Goal: Task Accomplishment & Management: Complete application form

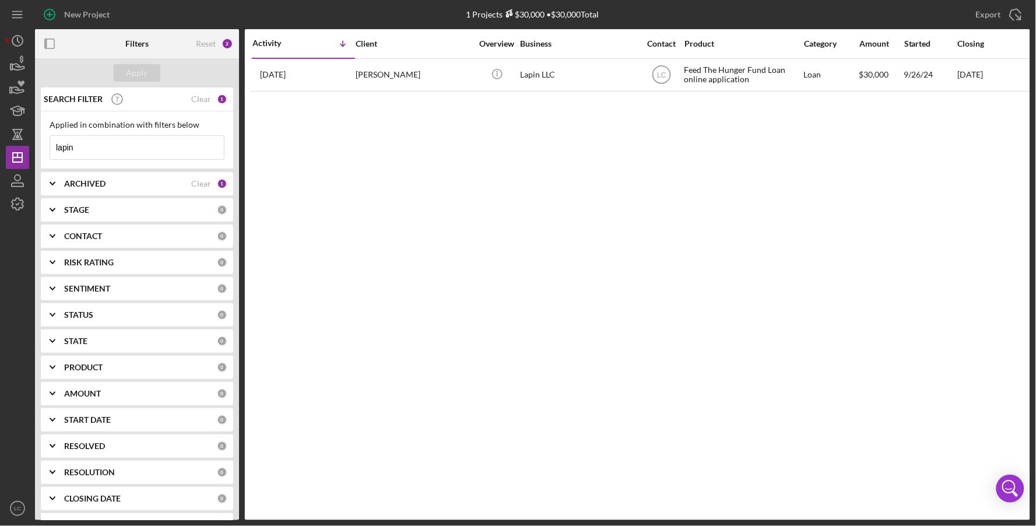
click at [94, 149] on input "lapin" at bounding box center [137, 147] width 174 height 23
click at [14, 44] on circle "button" at bounding box center [17, 41] width 10 height 10
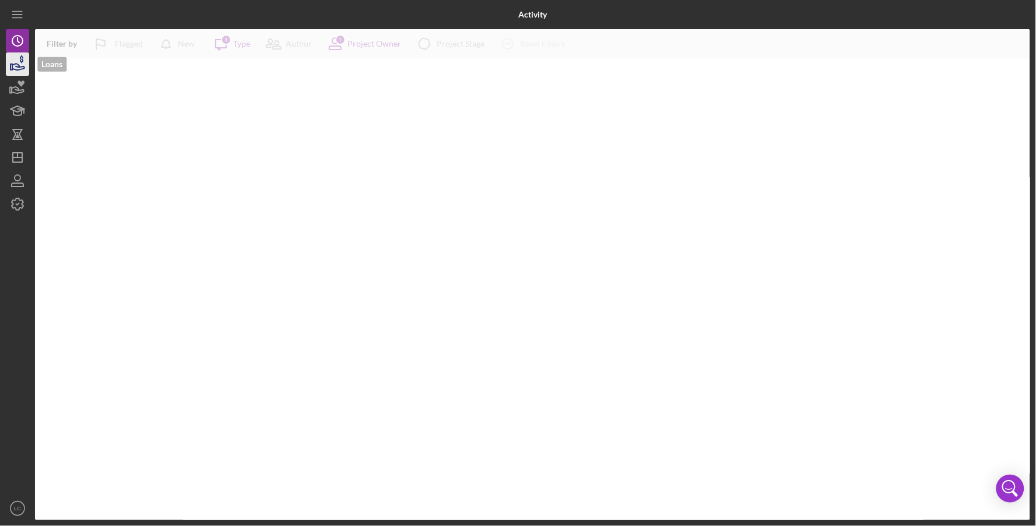
click at [19, 74] on icon "button" at bounding box center [17, 64] width 29 height 29
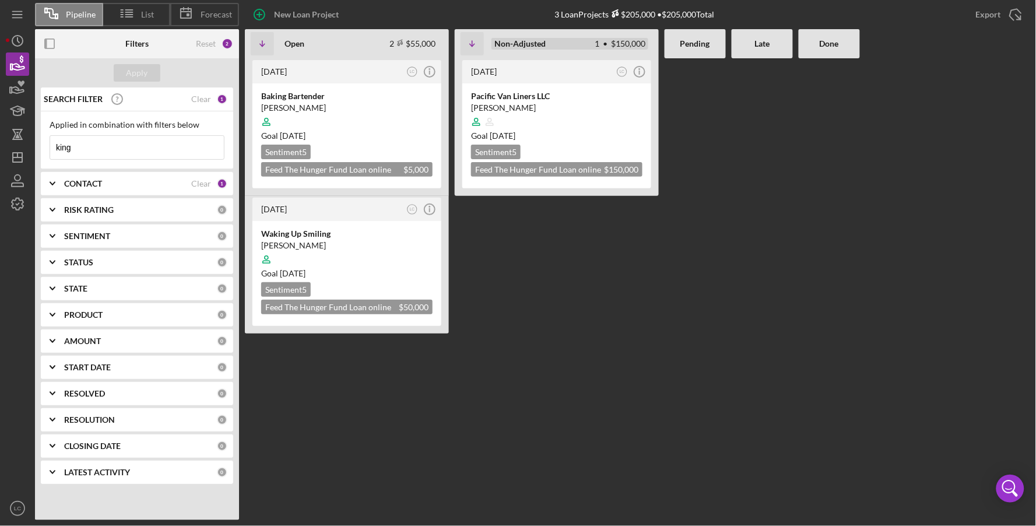
click at [529, 45] on b "Non-Adjusted" at bounding box center [519, 43] width 51 height 9
click at [641, 71] on icon "Icon/Info" at bounding box center [639, 71] width 29 height 29
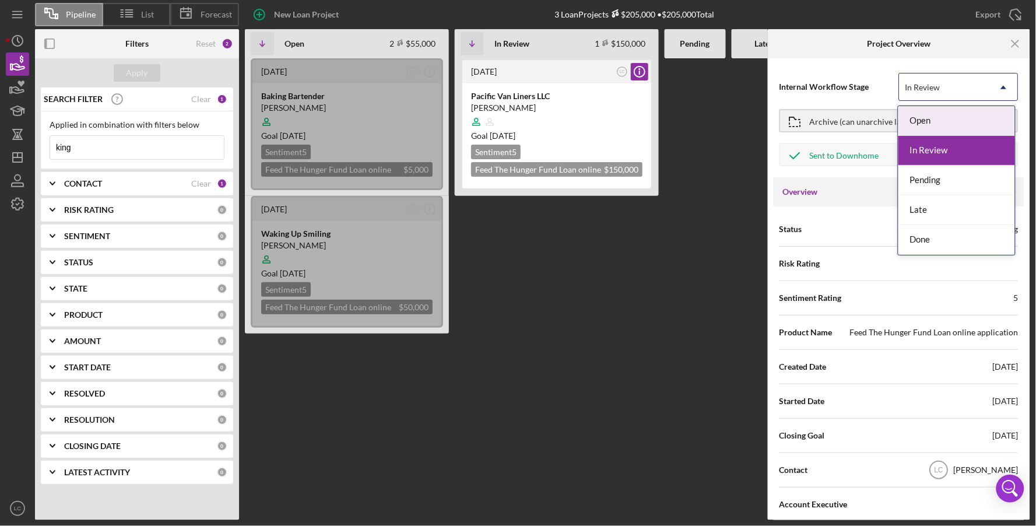
click at [718, 92] on div "In Review" at bounding box center [945, 87] width 90 height 27
click at [718, 245] on div "Done" at bounding box center [956, 240] width 117 height 30
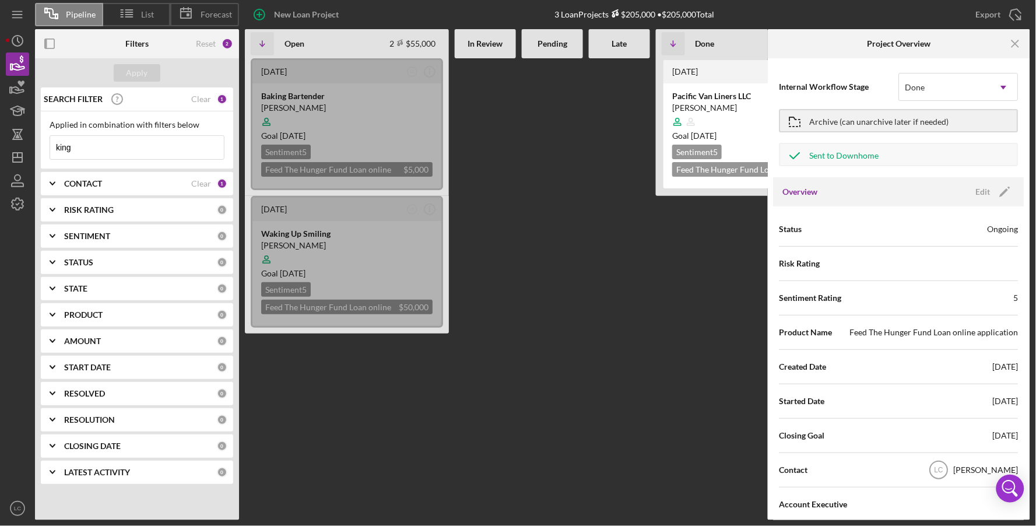
click at [648, 240] on div at bounding box center [619, 289] width 61 height 462
click at [718, 35] on icon "Icon/Menu Close" at bounding box center [1016, 44] width 26 height 26
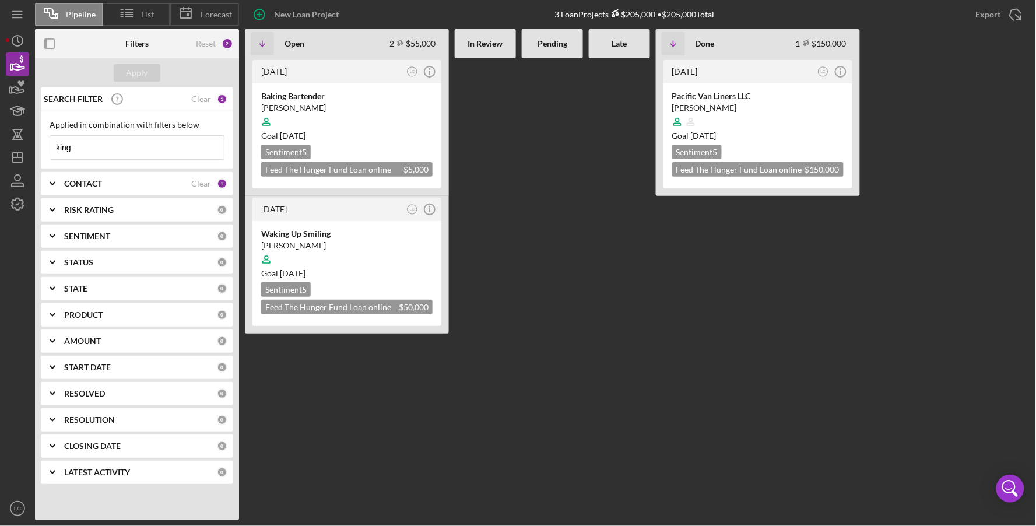
click at [78, 150] on input "king" at bounding box center [137, 147] width 174 height 23
type input "k"
click at [19, 146] on icon "Icon/Dashboard" at bounding box center [17, 157] width 29 height 29
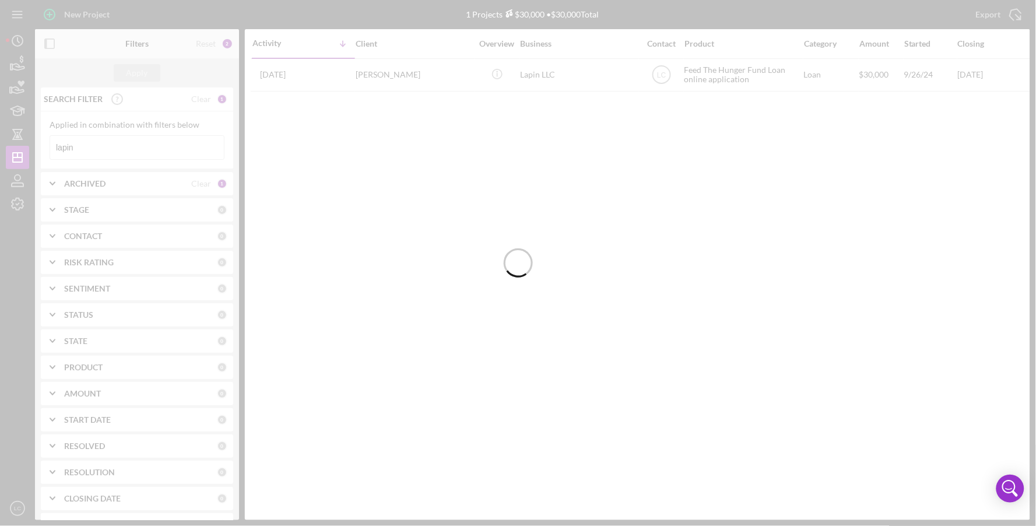
click at [114, 143] on div at bounding box center [518, 263] width 1036 height 526
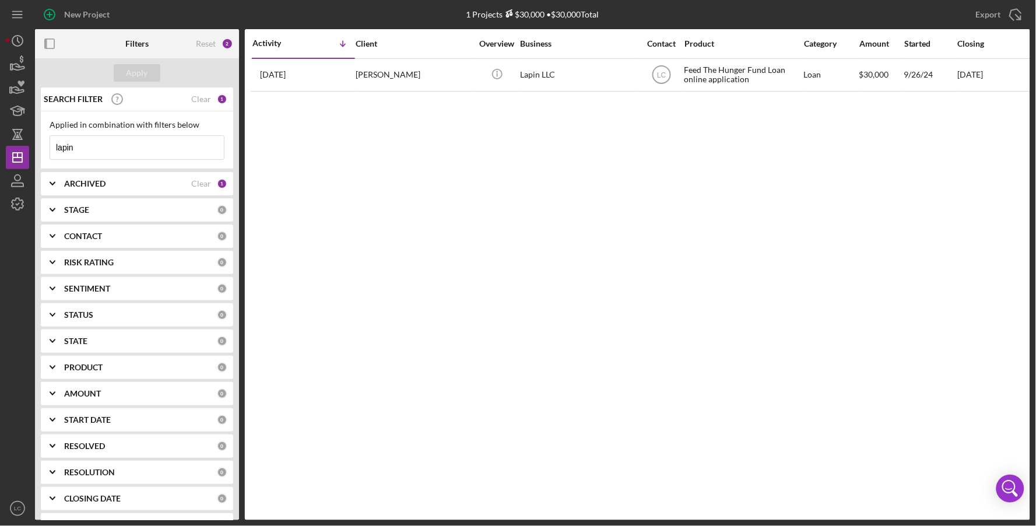
click at [120, 145] on input "lapin" at bounding box center [137, 147] width 174 height 23
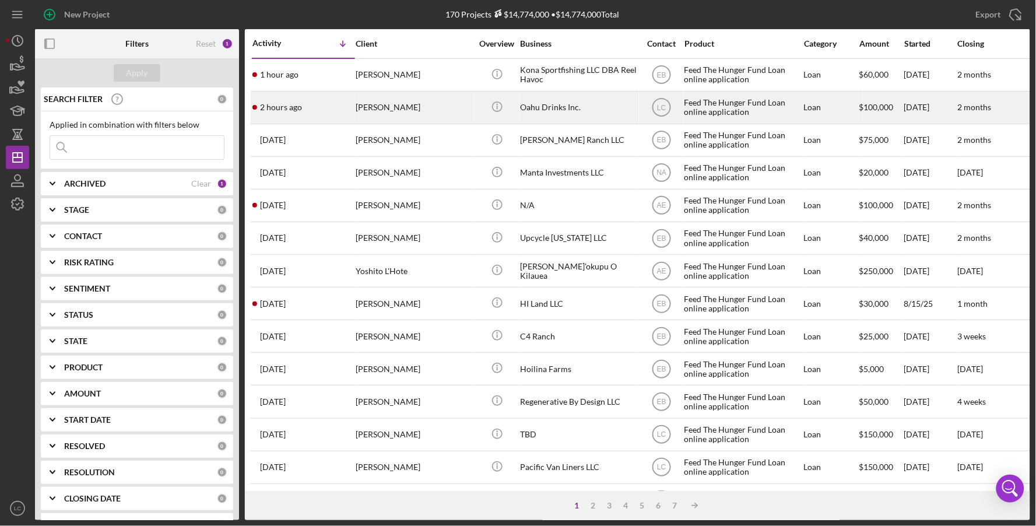
click at [372, 108] on div "[PERSON_NAME]" at bounding box center [414, 107] width 117 height 31
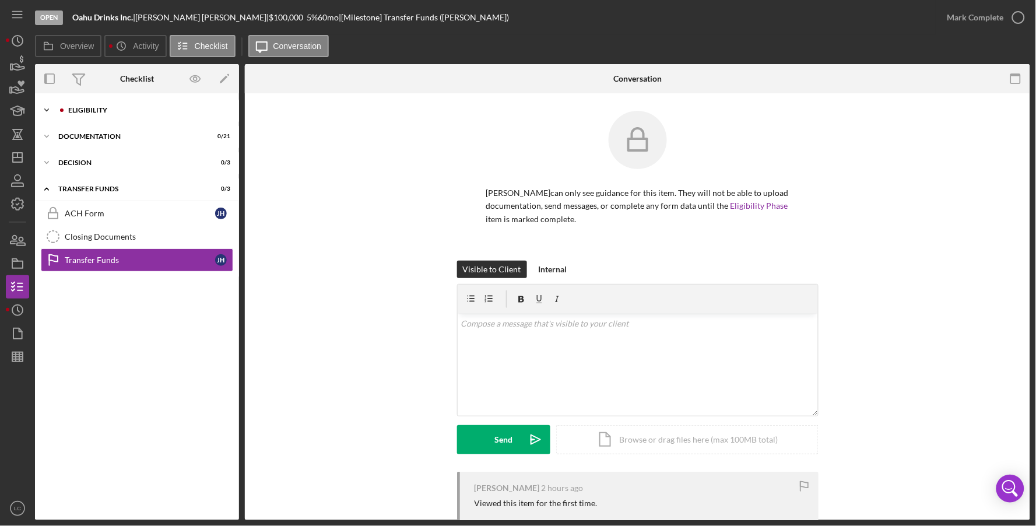
click at [153, 114] on div "Icon/Expander Eligibility 0 / 8" at bounding box center [137, 110] width 204 height 23
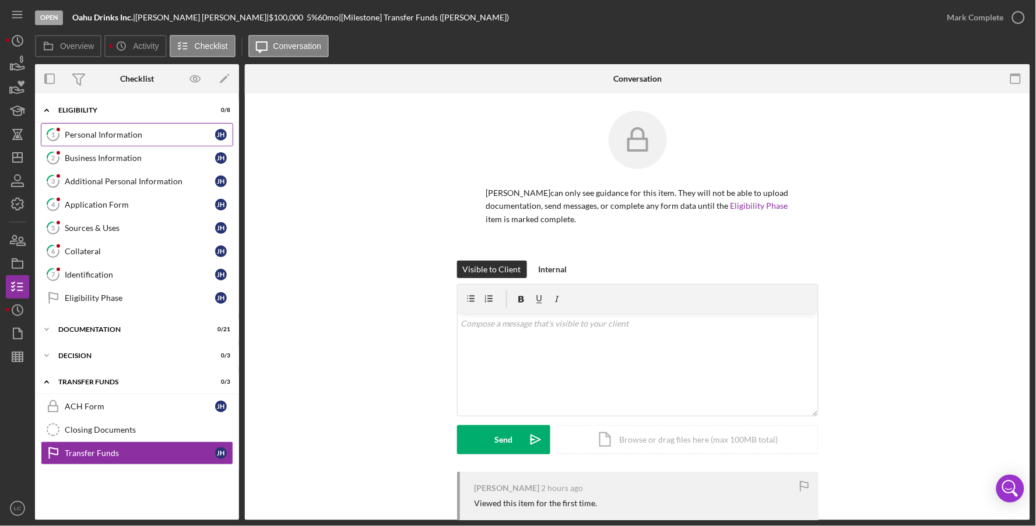
click at [104, 144] on link "1 Personal Information [PERSON_NAME]" at bounding box center [137, 134] width 192 height 23
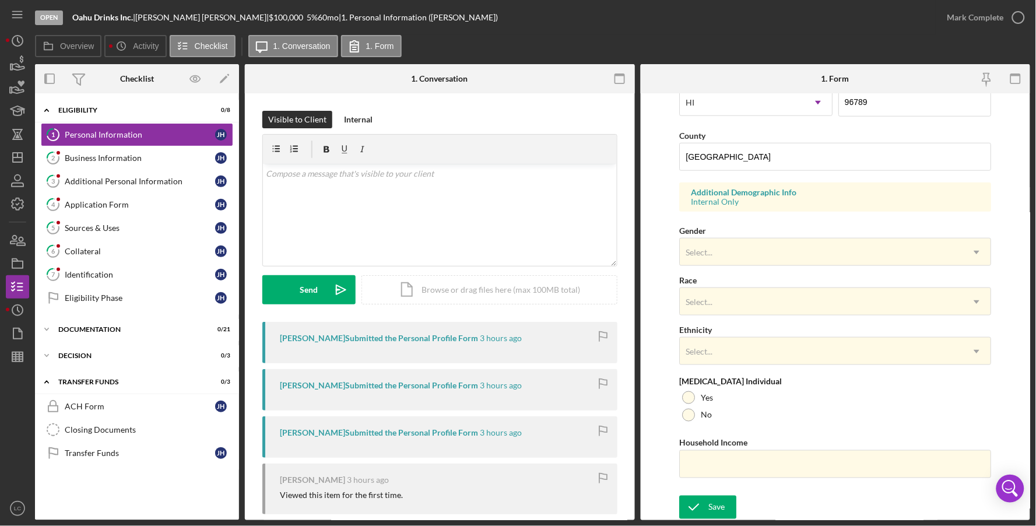
scroll to position [353, 0]
click at [718, 397] on div "Save" at bounding box center [716, 506] width 16 height 23
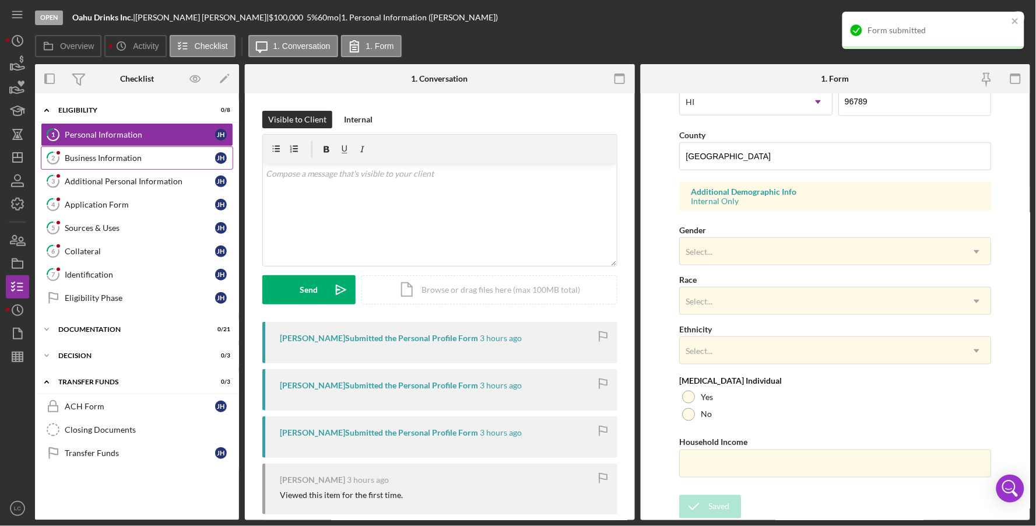
click at [128, 157] on div "Business Information" at bounding box center [140, 157] width 150 height 9
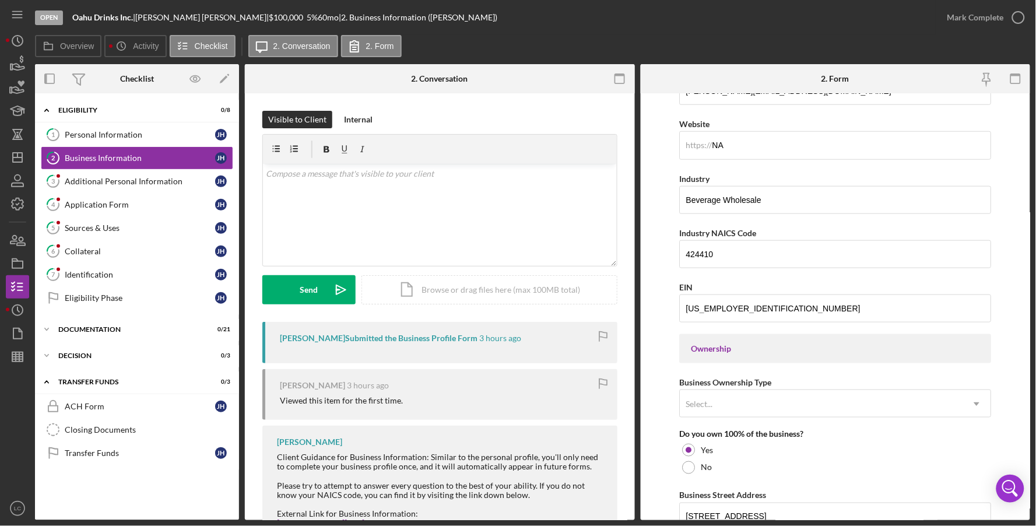
scroll to position [305, 0]
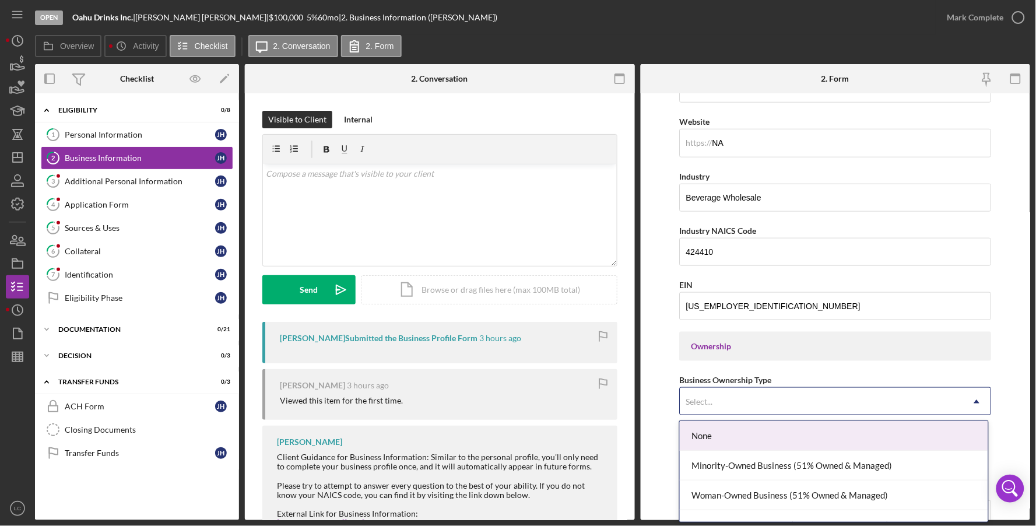
click at [718, 397] on div "Select..." at bounding box center [821, 401] width 283 height 27
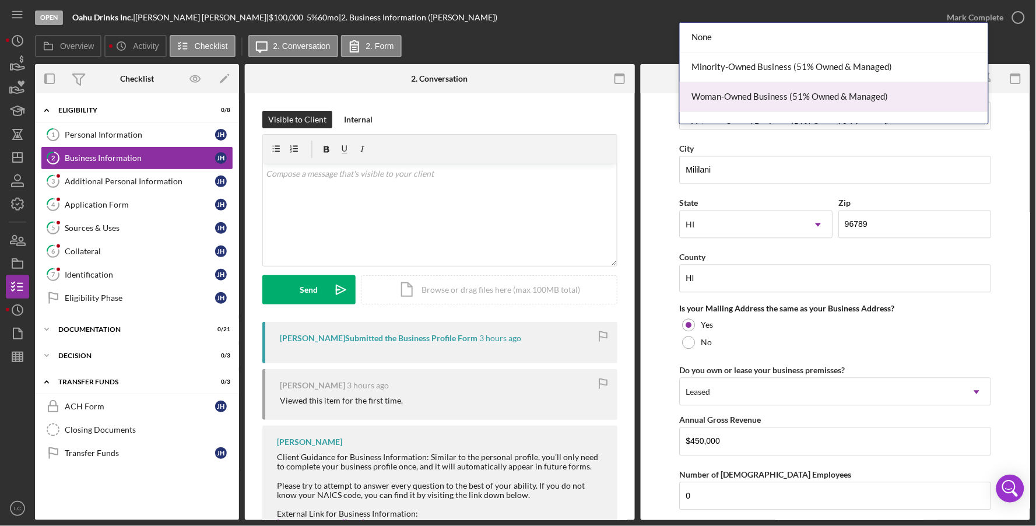
scroll to position [18, 0]
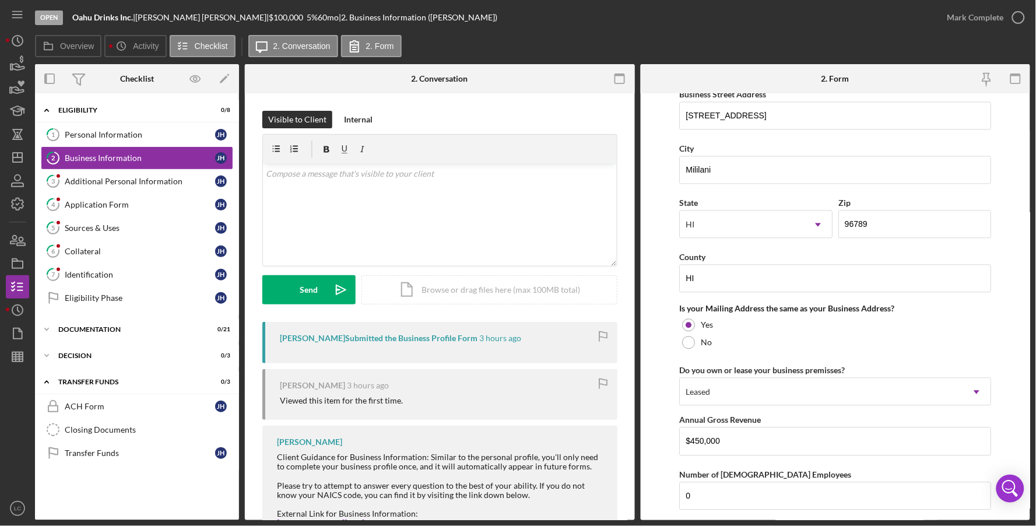
click at [718, 220] on form "Business Name Oahu Drinks Inc. DBA NA Business Start Date [DATE] Legal Structur…" at bounding box center [836, 306] width 390 height 427
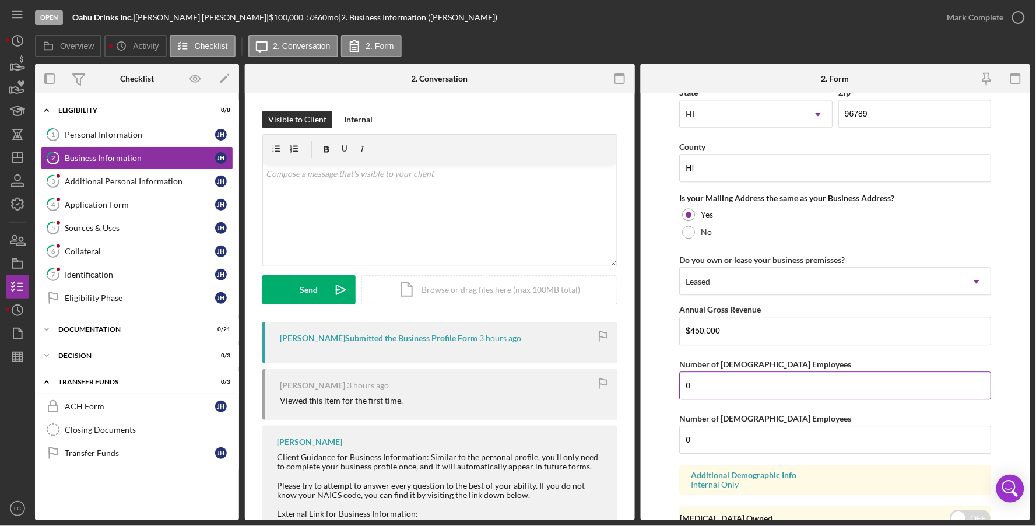
scroll to position [870, 0]
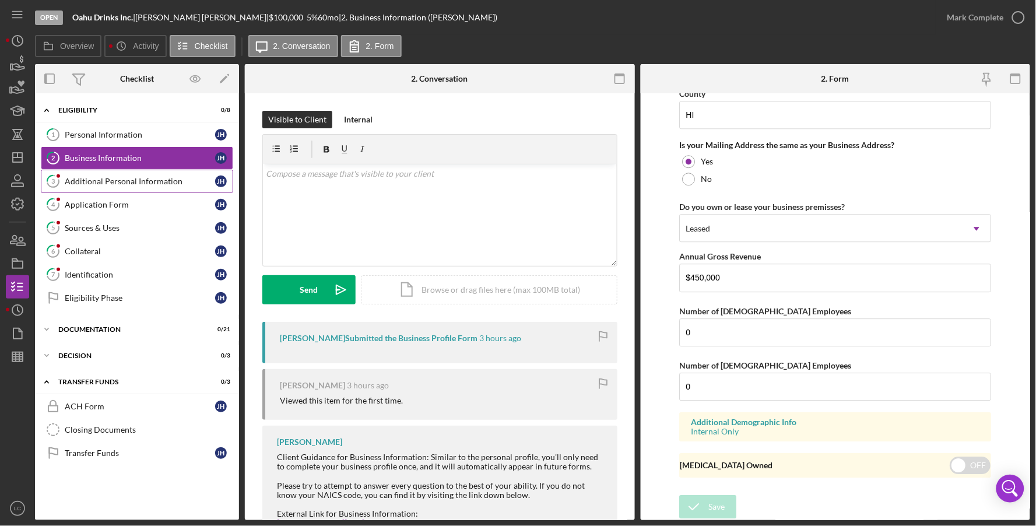
click at [127, 175] on link "3 Additional Personal Information [PERSON_NAME]" at bounding box center [137, 181] width 192 height 23
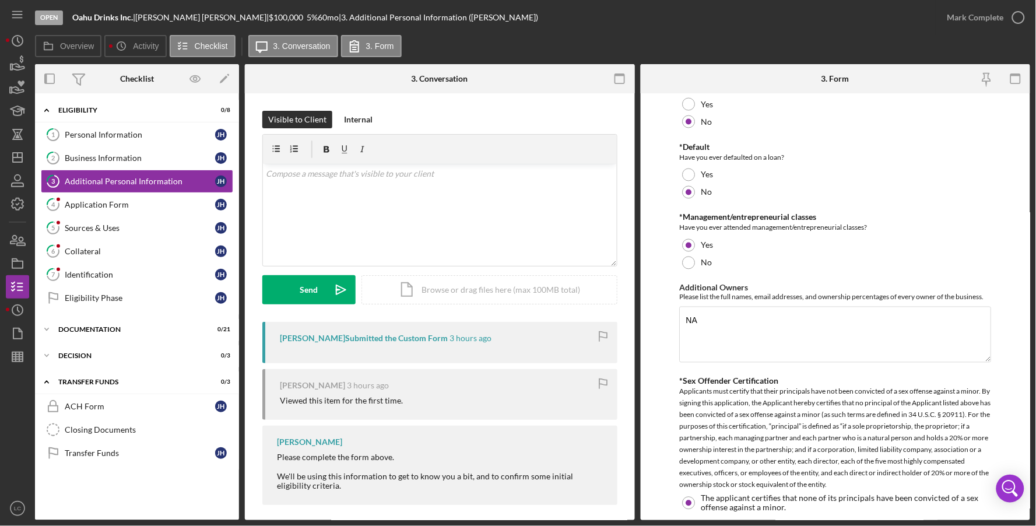
scroll to position [631, 0]
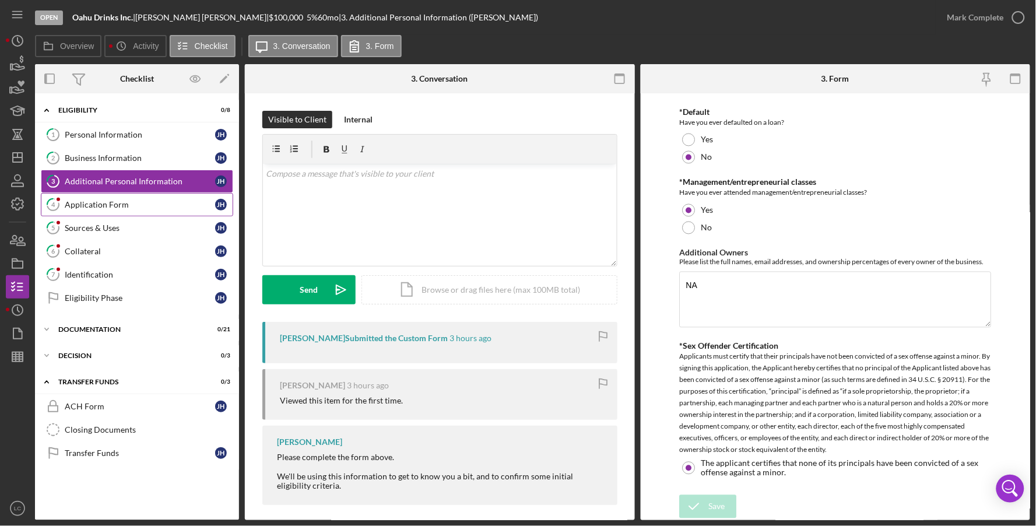
click at [126, 206] on div "Application Form" at bounding box center [140, 204] width 150 height 9
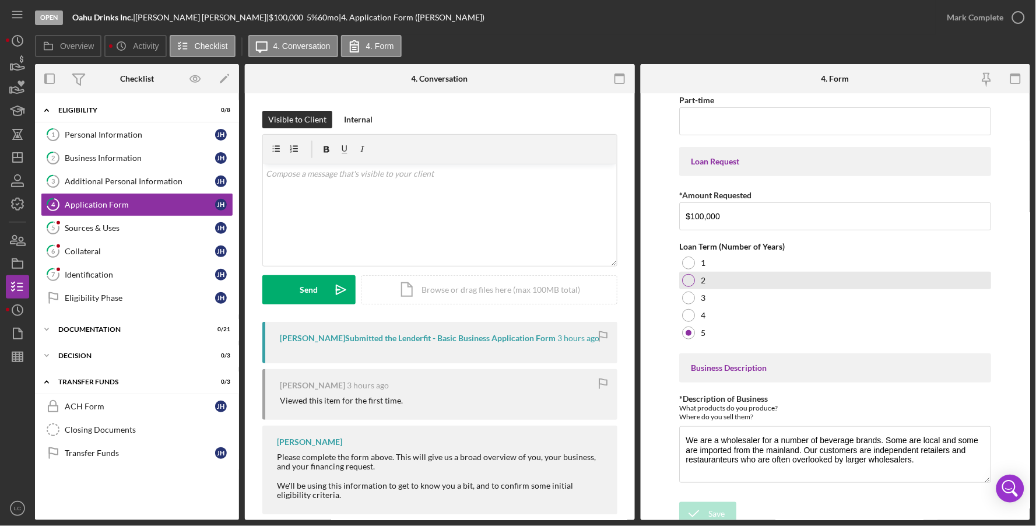
scroll to position [109, 0]
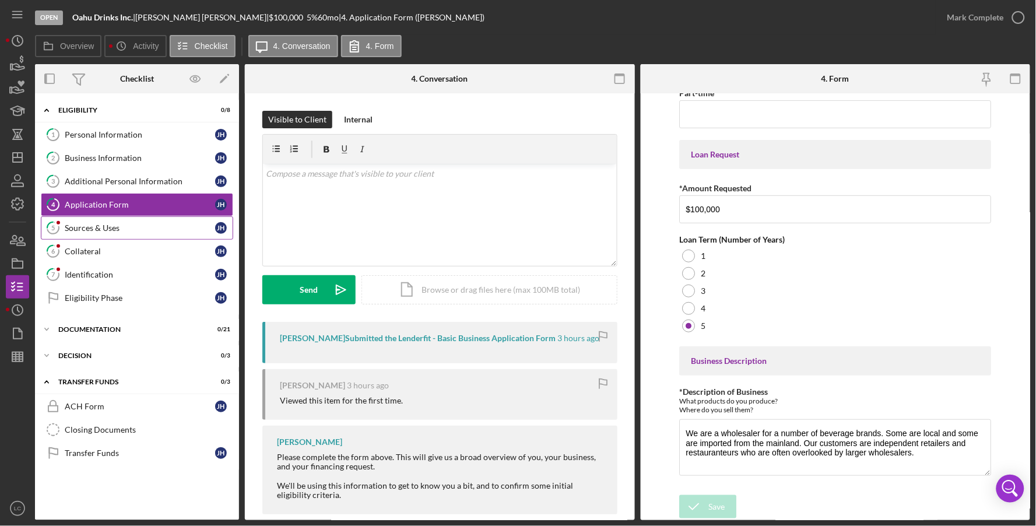
click at [100, 229] on div "Sources & Uses" at bounding box center [140, 227] width 150 height 9
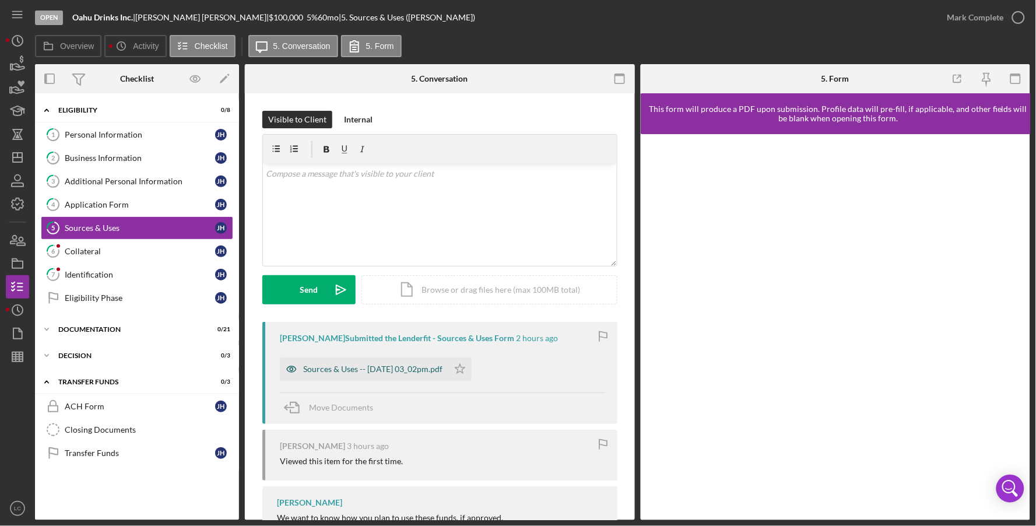
click at [352, 372] on div "Sources & Uses -- [DATE] 03_02pm.pdf" at bounding box center [372, 368] width 139 height 9
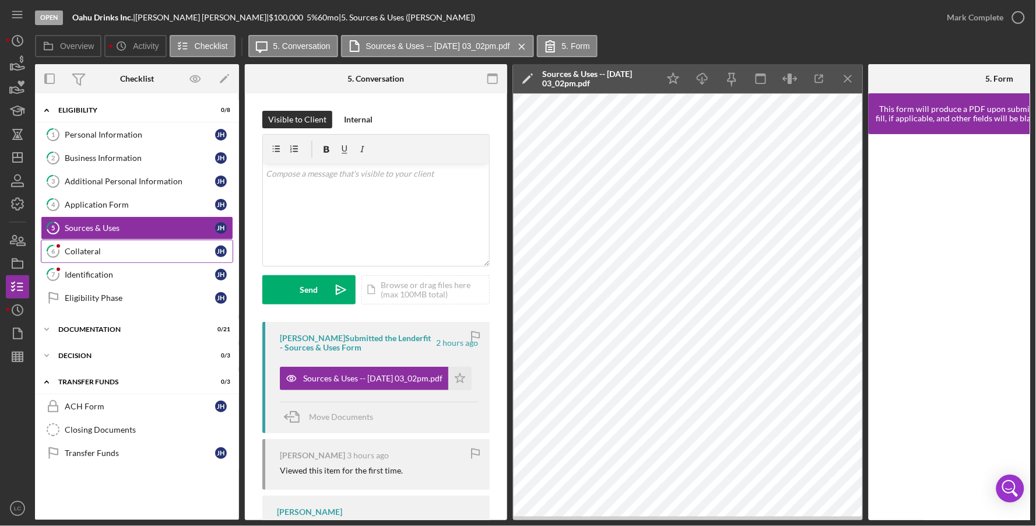
click at [83, 258] on link "6 Collateral [PERSON_NAME]" at bounding box center [137, 251] width 192 height 23
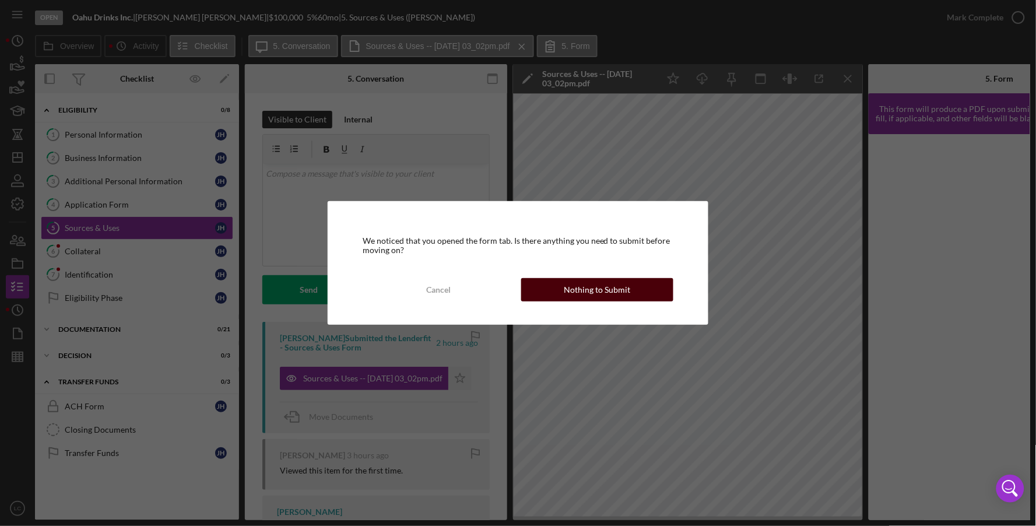
click at [583, 293] on div "Nothing to Submit" at bounding box center [597, 289] width 66 height 23
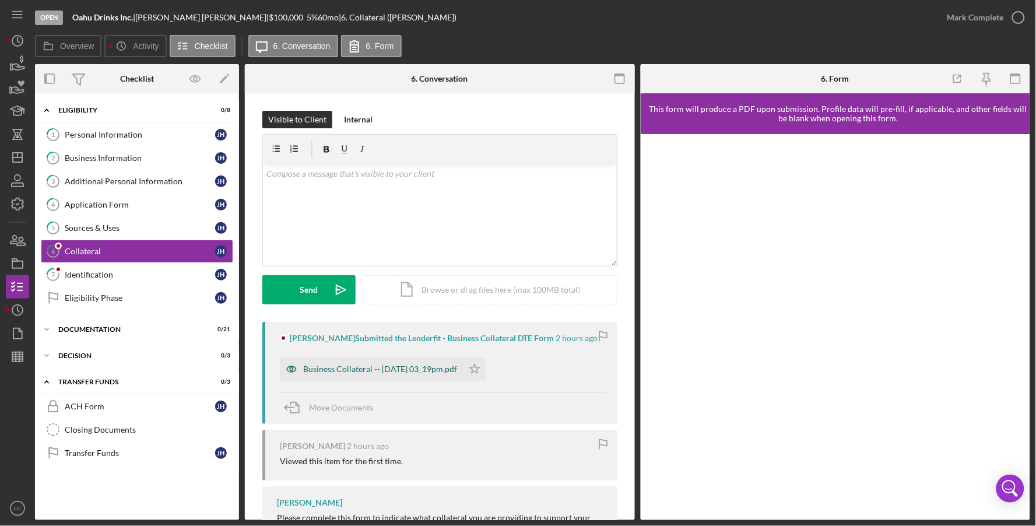
click at [387, 366] on div "Business Collateral -- [DATE] 03_19pm.pdf" at bounding box center [380, 368] width 154 height 9
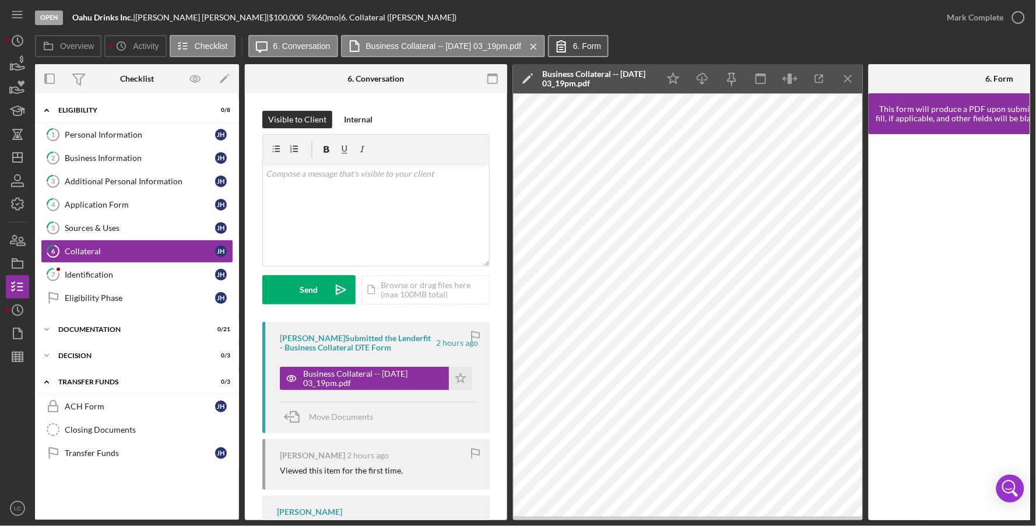
click at [595, 44] on label "6. Form" at bounding box center [587, 45] width 28 height 9
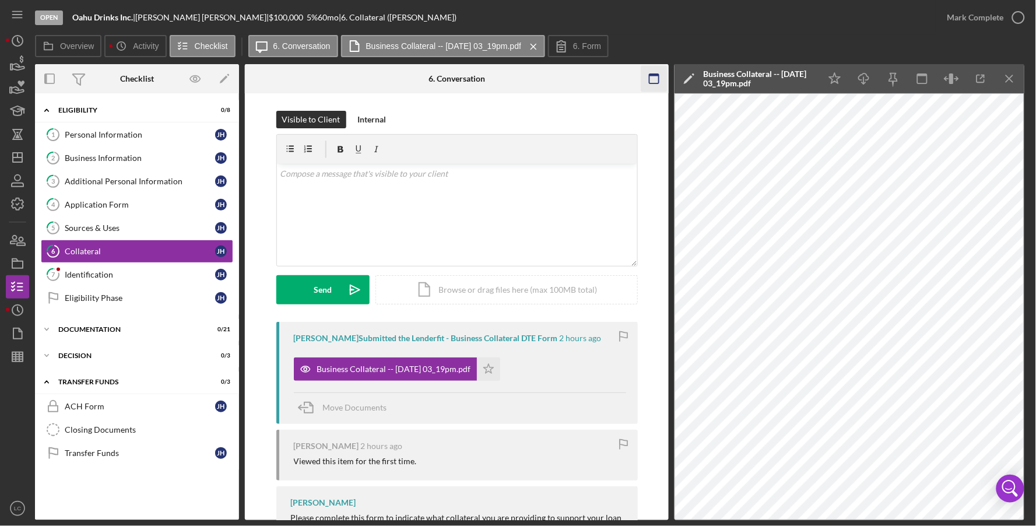
click at [647, 73] on icon "button" at bounding box center [654, 79] width 26 height 26
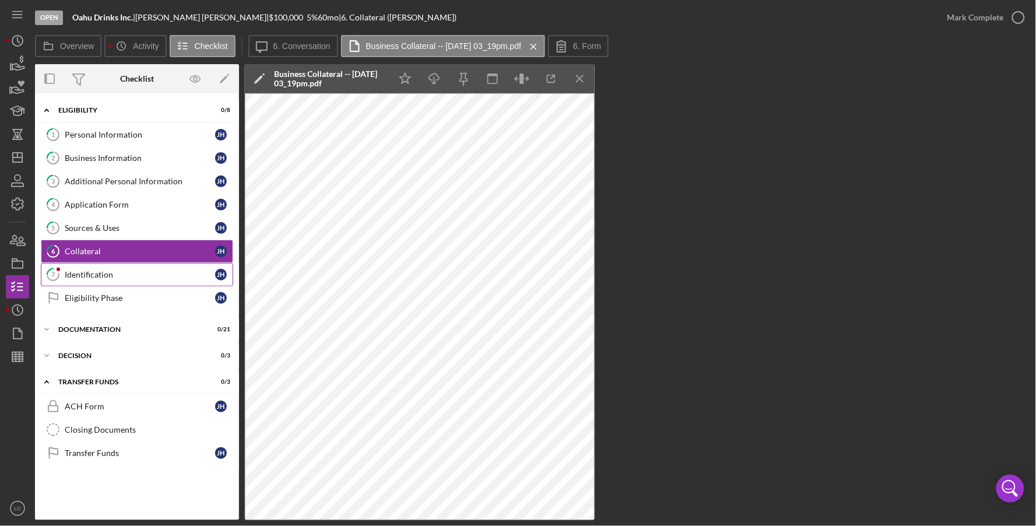
click at [85, 271] on div "Identification" at bounding box center [140, 274] width 150 height 9
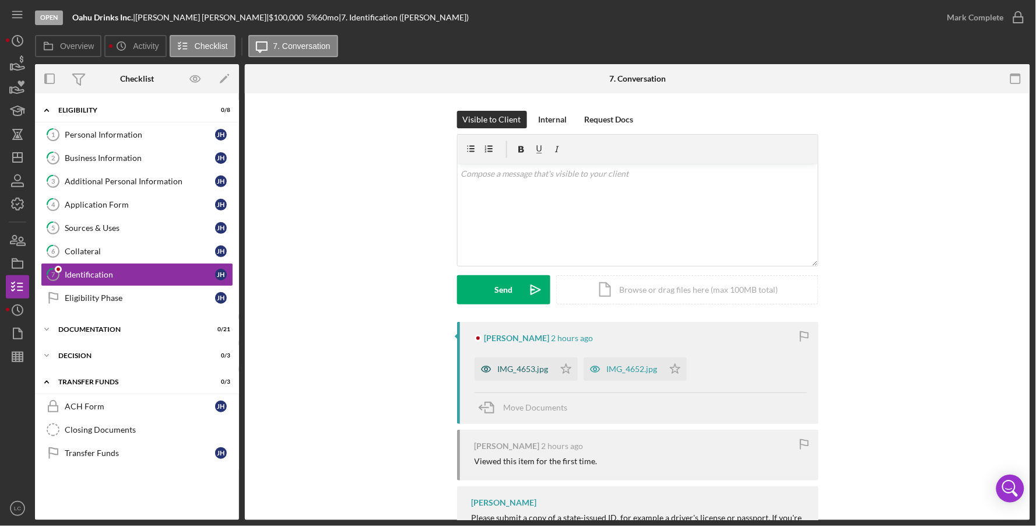
click at [522, 366] on div "IMG_4653.jpg" at bounding box center [523, 368] width 51 height 9
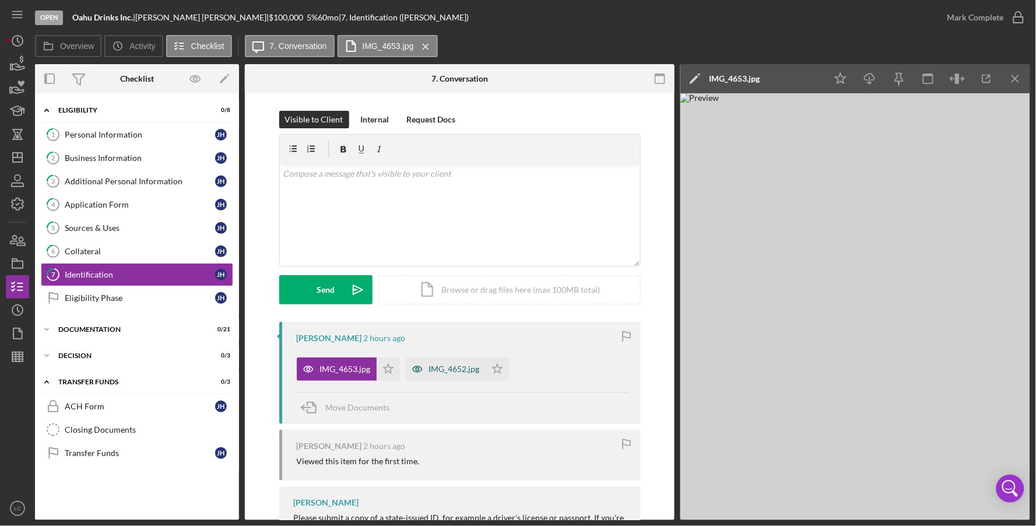
click at [454, 370] on div "IMG_4652.jpg" at bounding box center [454, 368] width 51 height 9
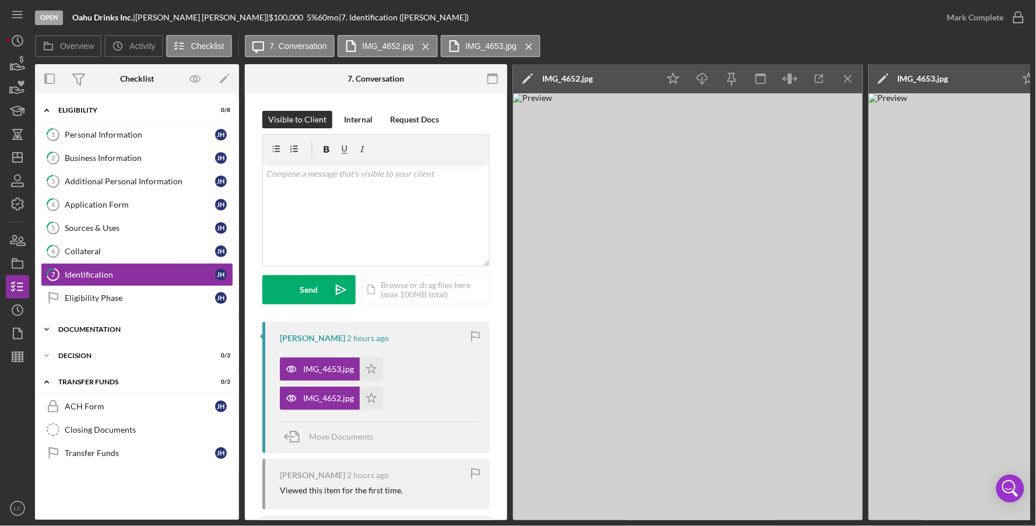
click at [78, 333] on div "Documentation" at bounding box center [141, 329] width 166 height 7
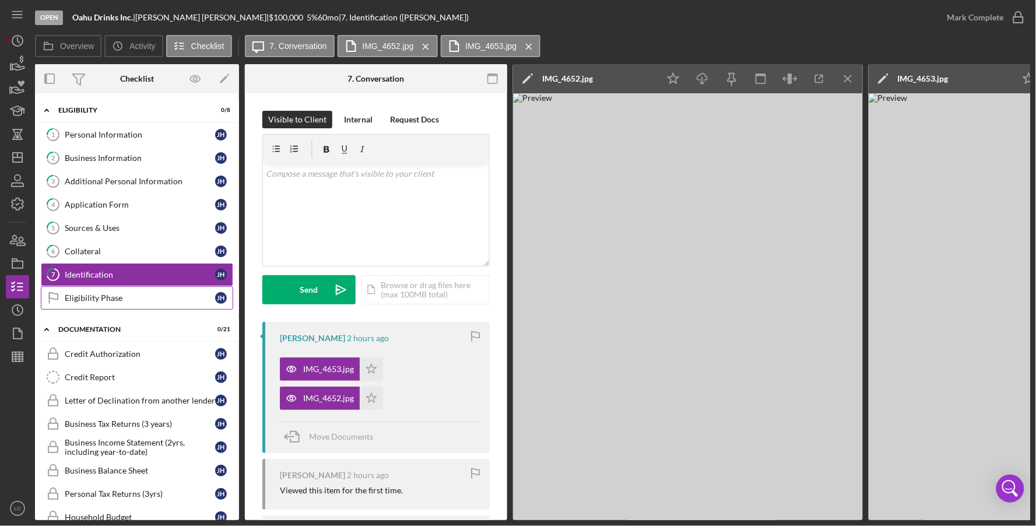
click at [93, 298] on div "Eligibility Phase" at bounding box center [140, 297] width 150 height 9
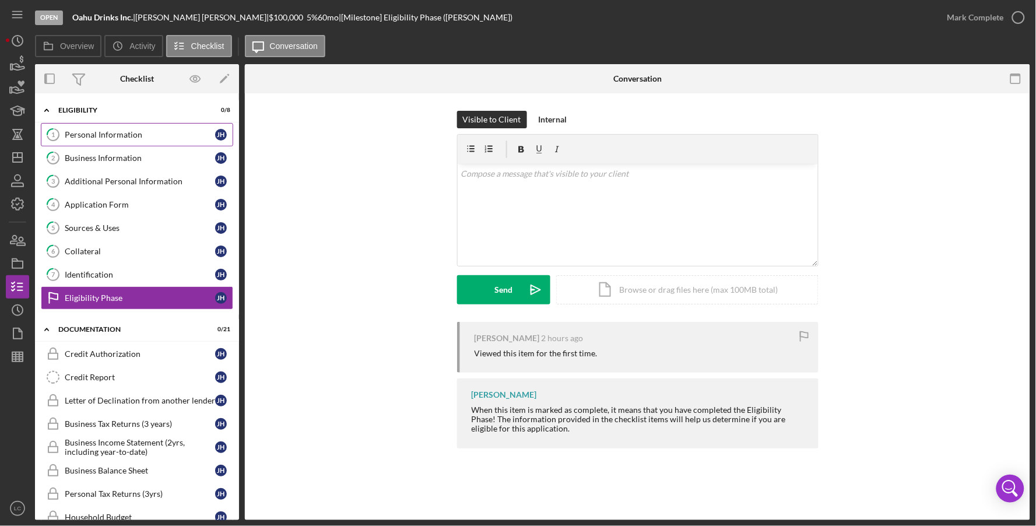
click at [126, 135] on div "Personal Information" at bounding box center [140, 134] width 150 height 9
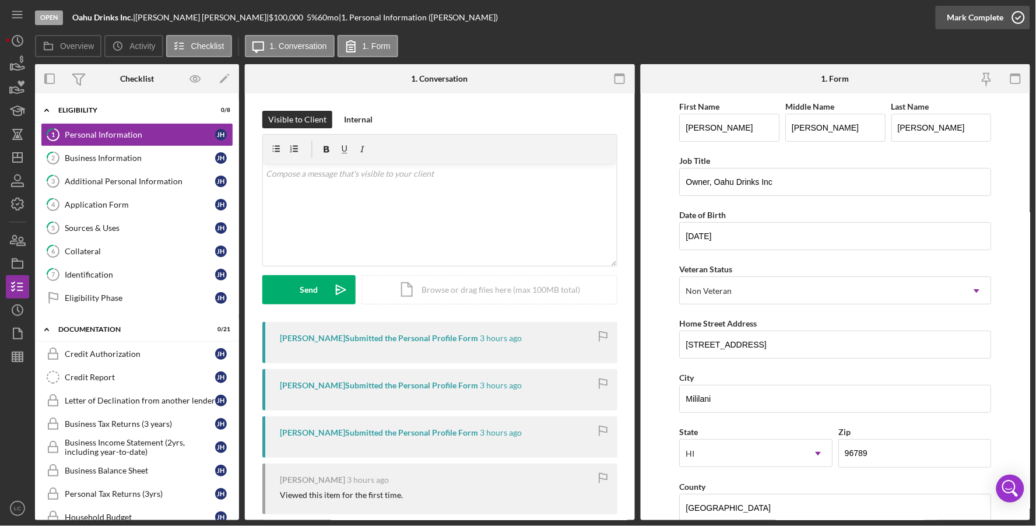
click at [718, 16] on icon "button" at bounding box center [1018, 17] width 29 height 29
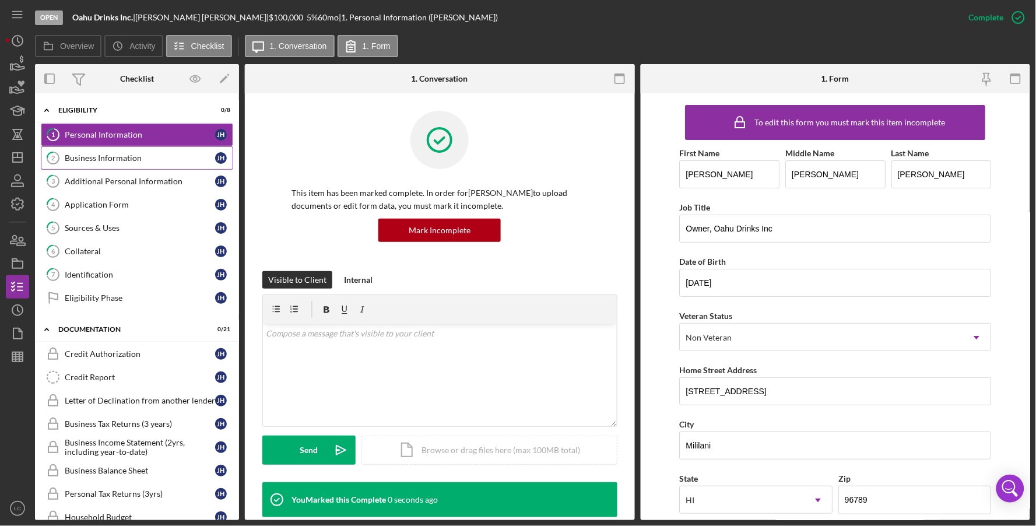
click at [178, 153] on div "Business Information" at bounding box center [140, 157] width 150 height 9
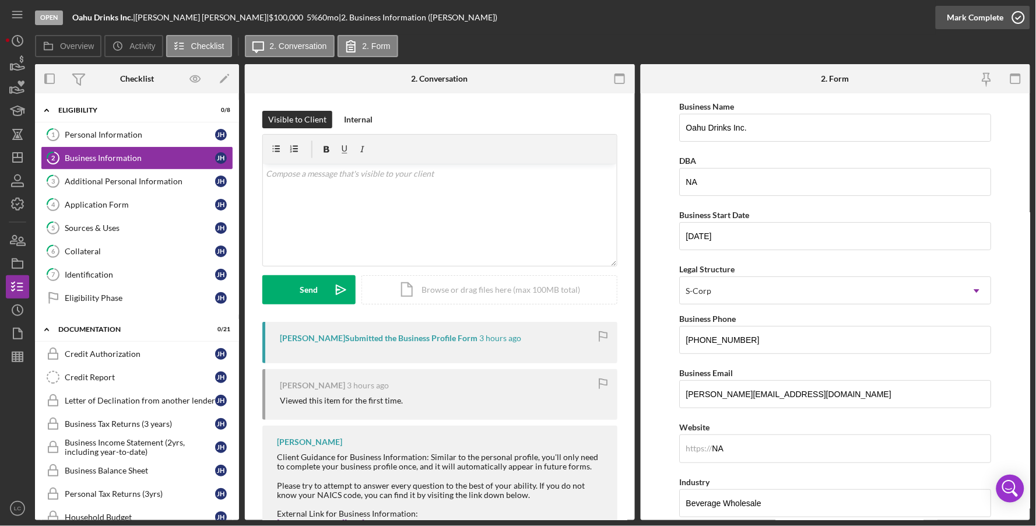
click at [718, 18] on icon "button" at bounding box center [1018, 17] width 29 height 29
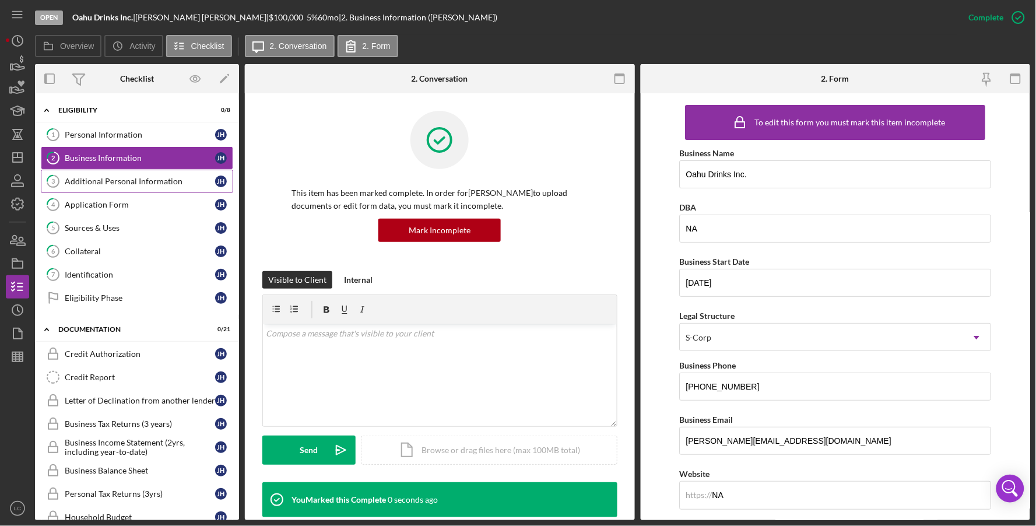
click at [170, 181] on div "Additional Personal Information" at bounding box center [140, 181] width 150 height 9
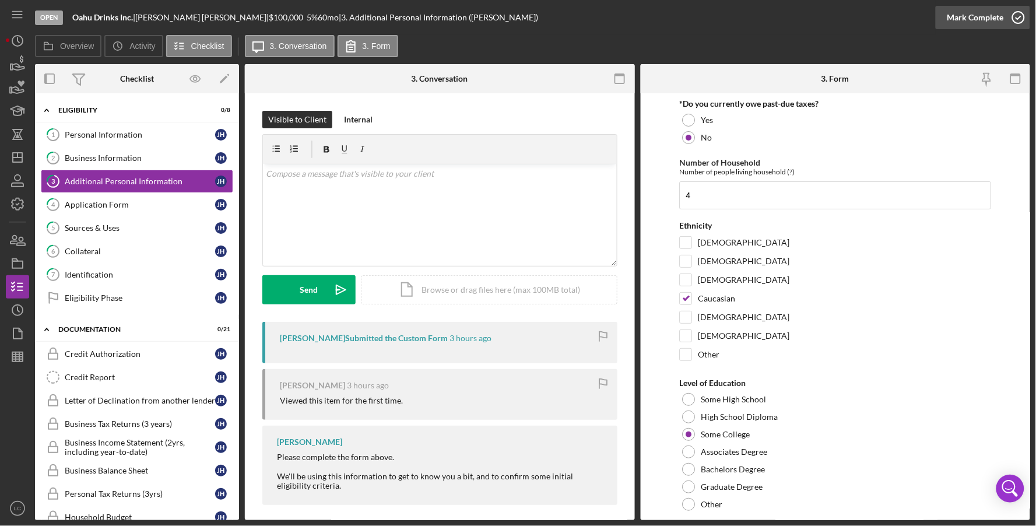
click at [718, 19] on icon "button" at bounding box center [1018, 17] width 29 height 29
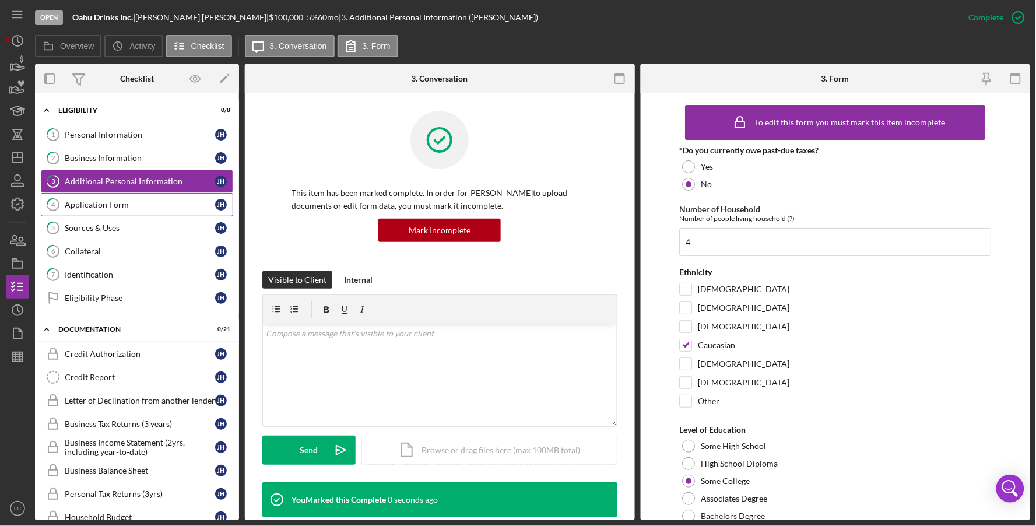
click at [141, 205] on div "Application Form" at bounding box center [140, 204] width 150 height 9
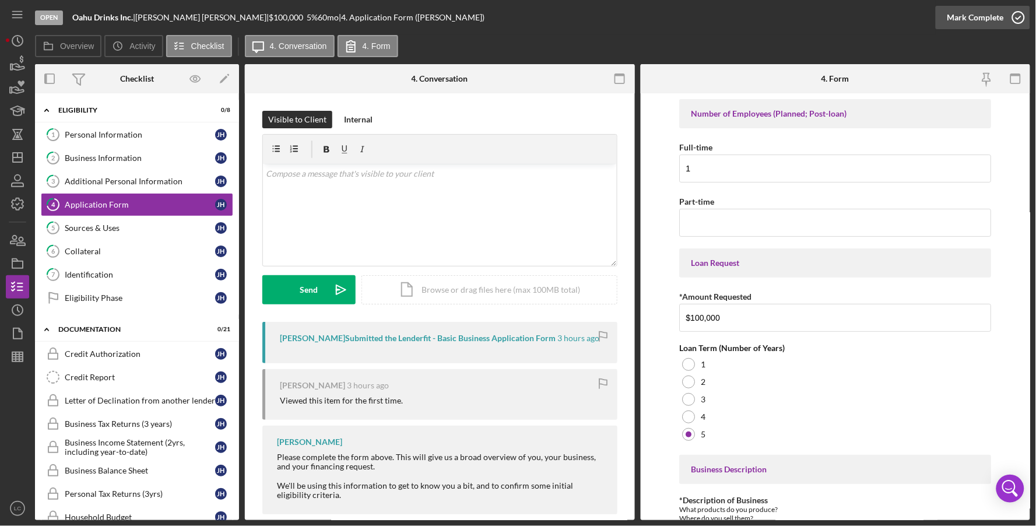
click at [718, 19] on icon "button" at bounding box center [1018, 17] width 29 height 29
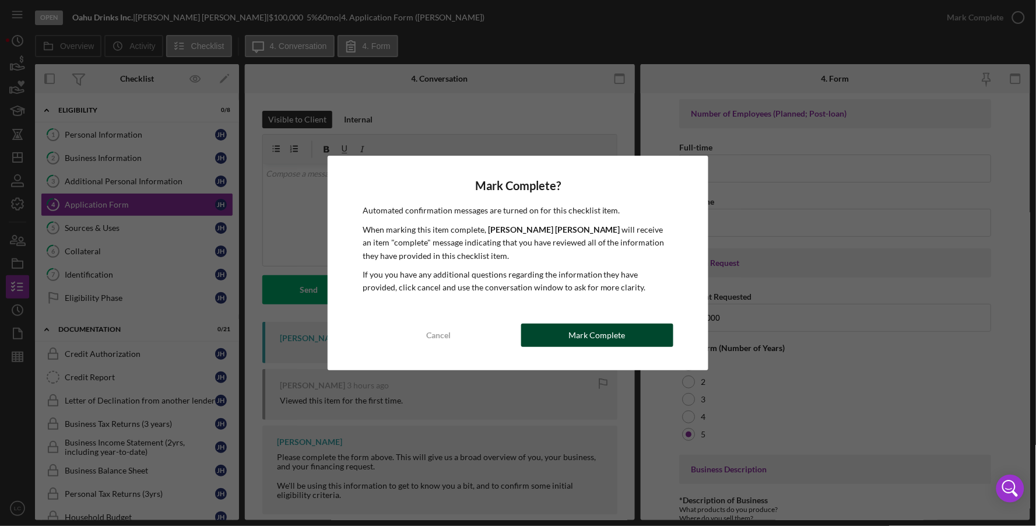
click at [617, 338] on div "Mark Complete" at bounding box center [597, 335] width 57 height 23
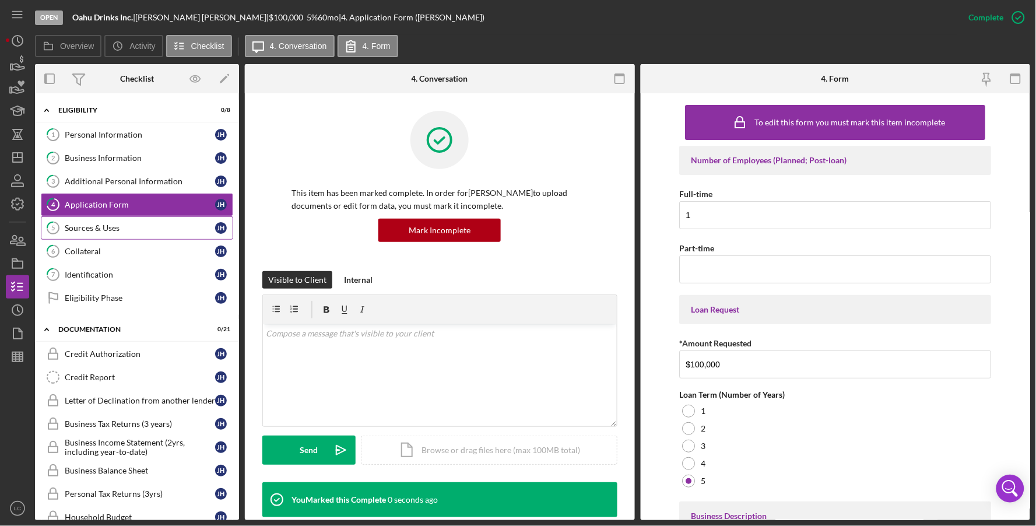
click at [132, 228] on div "Sources & Uses" at bounding box center [140, 227] width 150 height 9
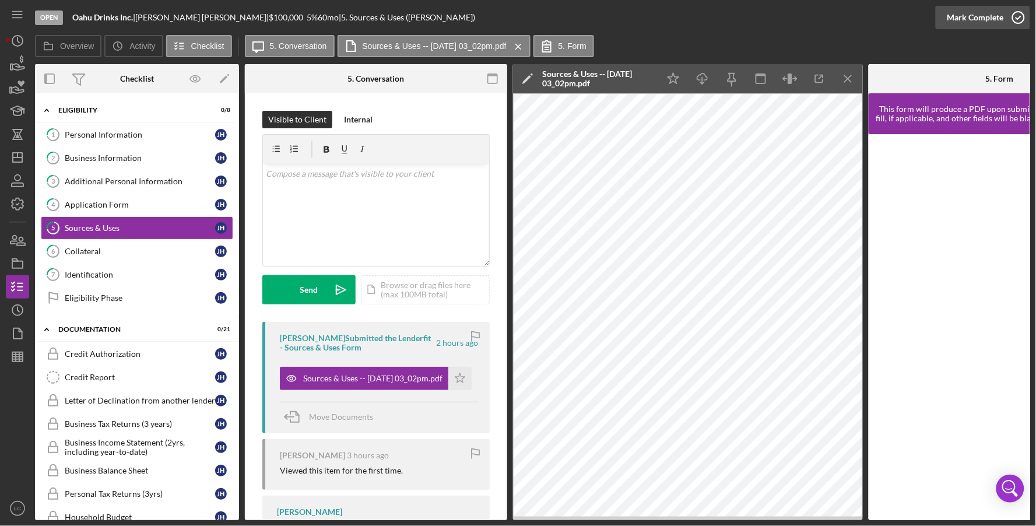
click at [718, 24] on icon "button" at bounding box center [1018, 17] width 29 height 29
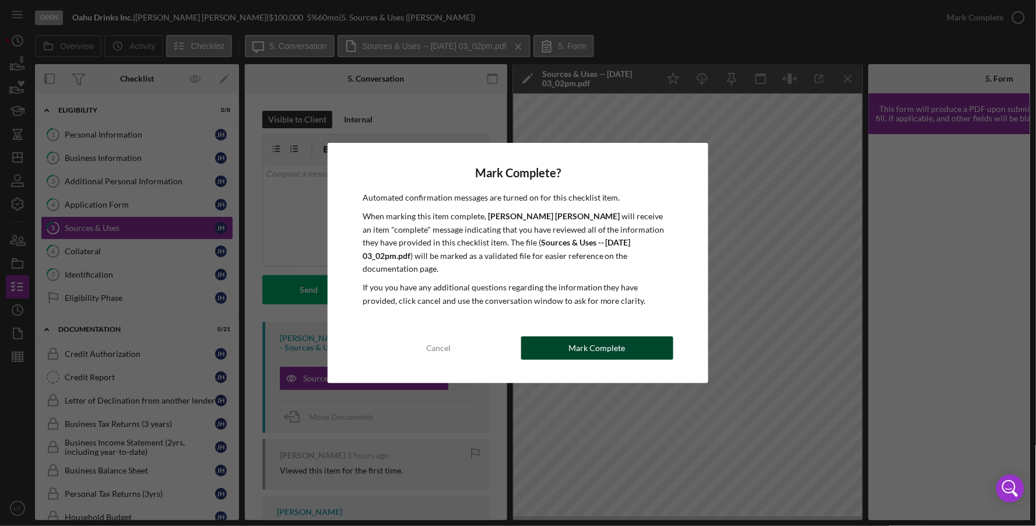
click at [617, 342] on div "Mark Complete" at bounding box center [597, 347] width 57 height 23
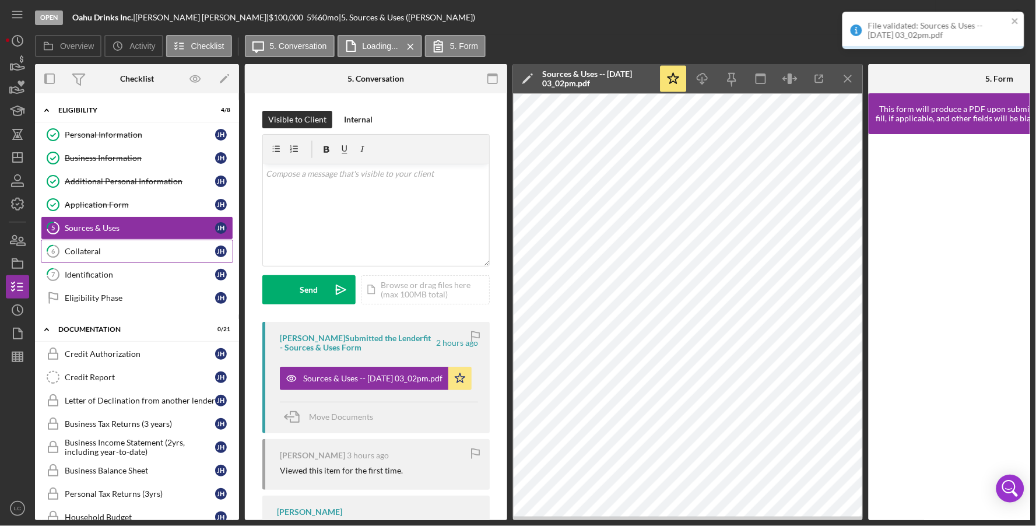
click at [120, 251] on div "Collateral" at bounding box center [140, 251] width 150 height 9
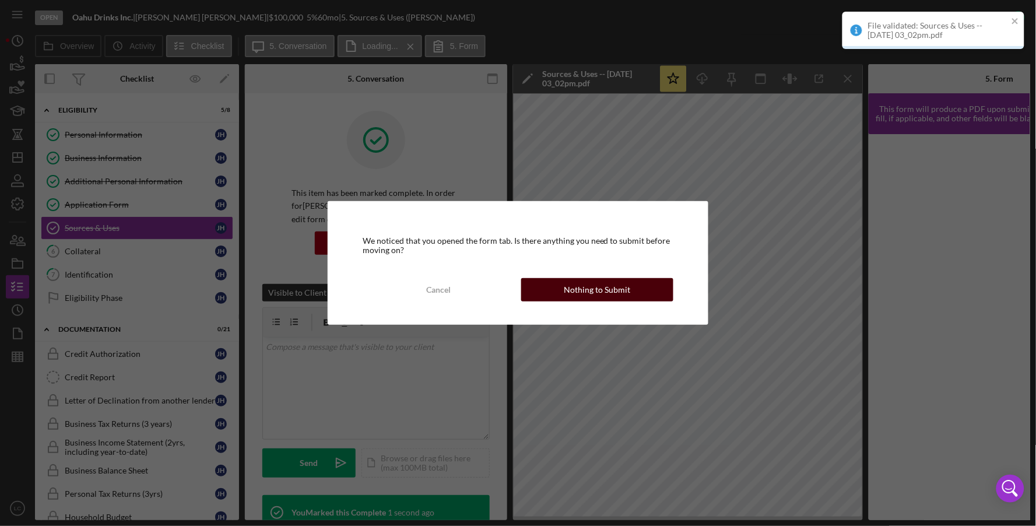
click at [587, 293] on div "Nothing to Submit" at bounding box center [597, 289] width 66 height 23
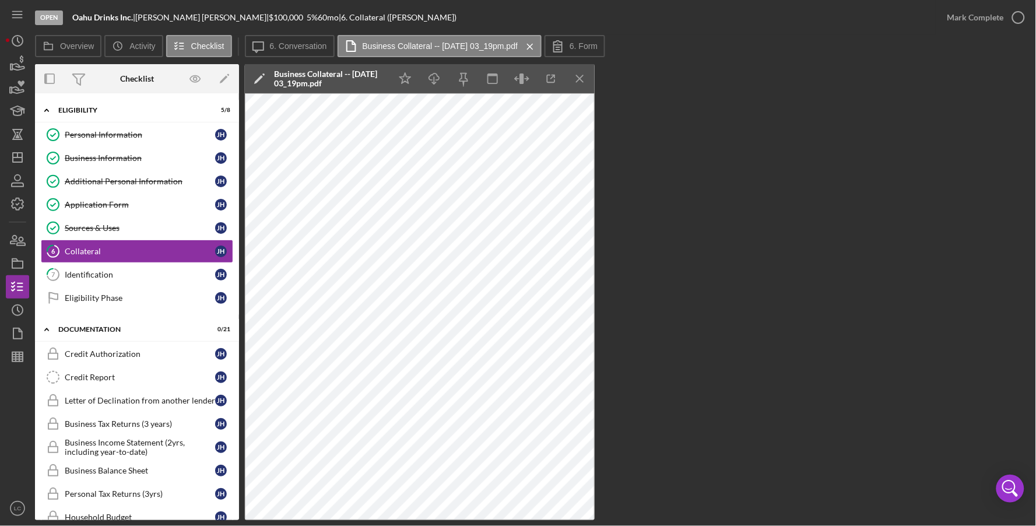
click at [0, 0] on icon "button" at bounding box center [0, 0] width 0 height 0
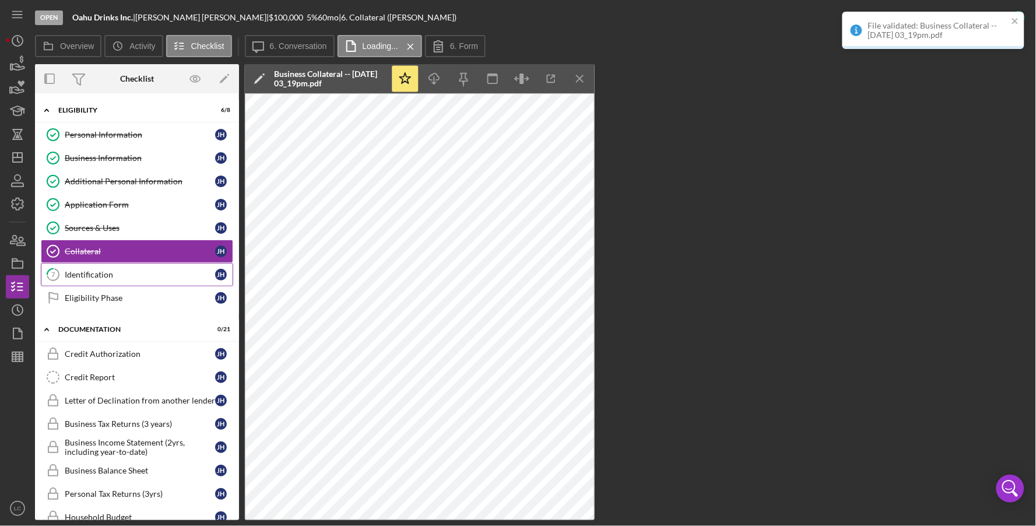
click at [111, 272] on div "Identification" at bounding box center [140, 274] width 150 height 9
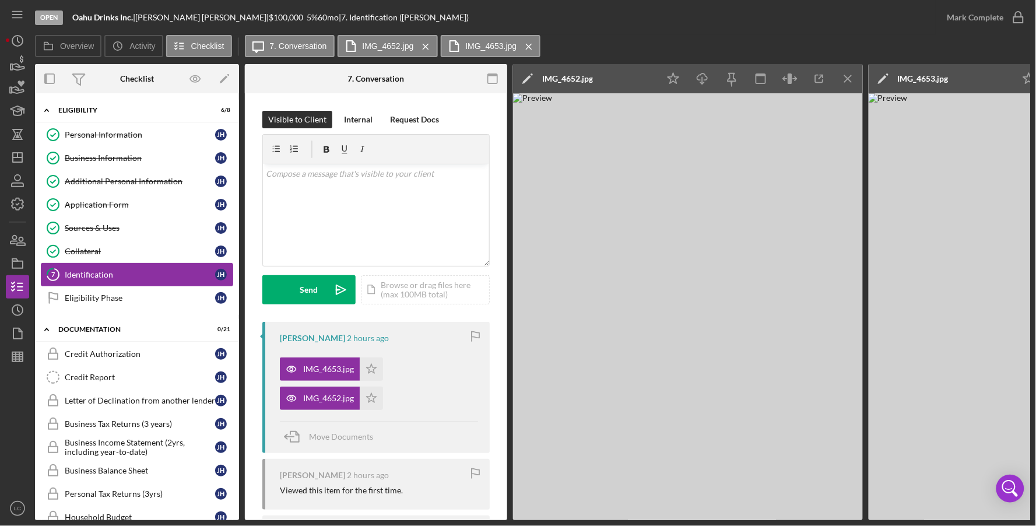
click at [205, 274] on div "Identification" at bounding box center [140, 274] width 150 height 9
click at [675, 74] on icon "Icon/Star" at bounding box center [674, 79] width 26 height 26
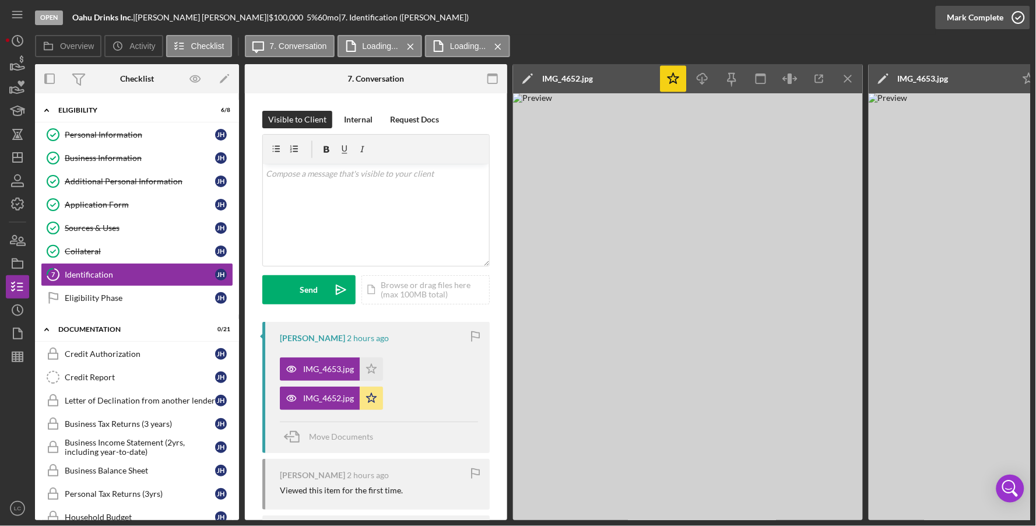
click at [718, 17] on icon "button" at bounding box center [1018, 17] width 29 height 29
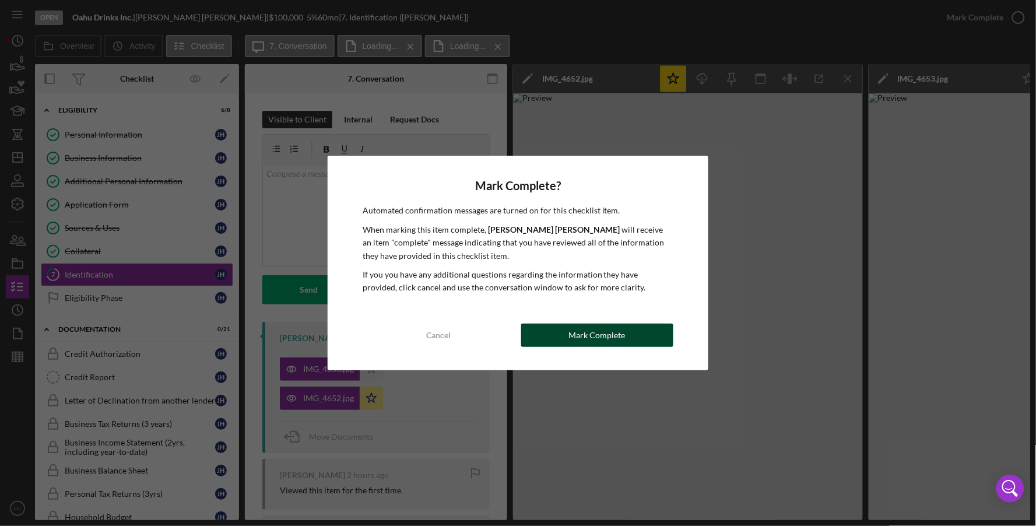
click at [594, 332] on div "Mark Complete" at bounding box center [597, 335] width 57 height 23
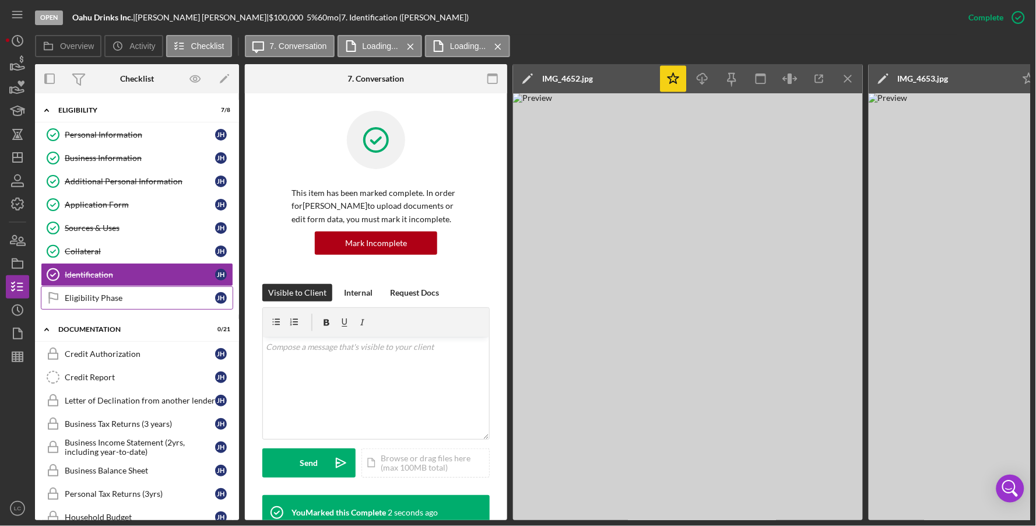
click at [117, 302] on div "Eligibility Phase" at bounding box center [140, 297] width 150 height 9
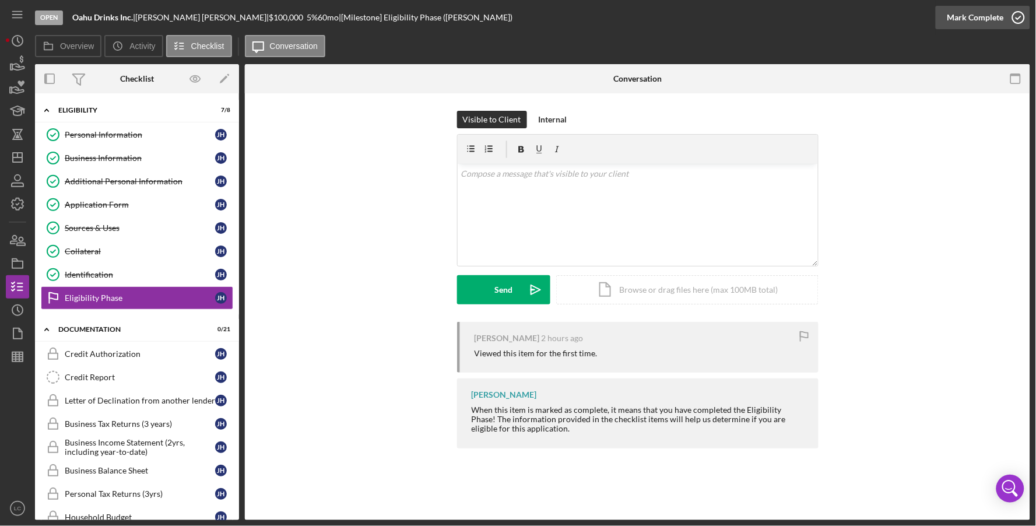
click at [718, 13] on icon "button" at bounding box center [1018, 17] width 29 height 29
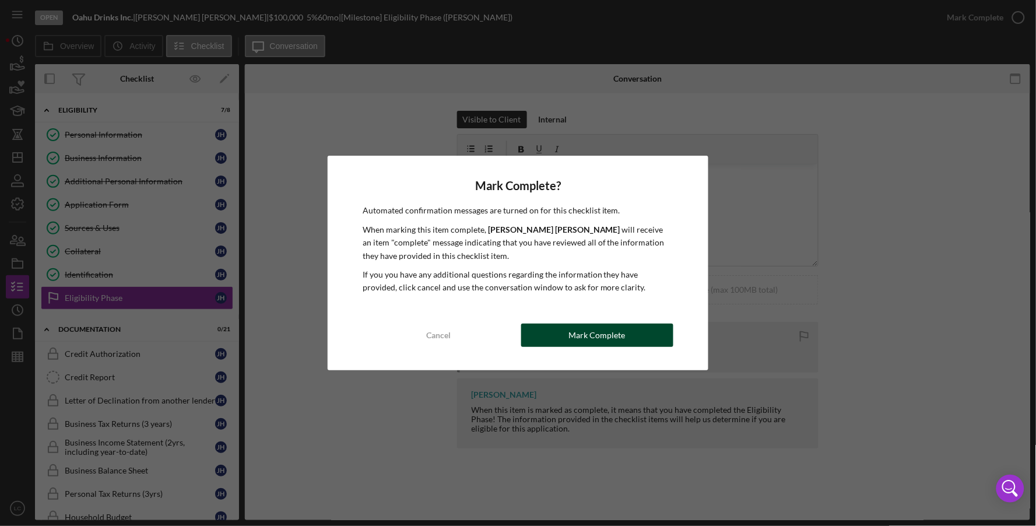
click at [623, 341] on div "Mark Complete" at bounding box center [597, 335] width 57 height 23
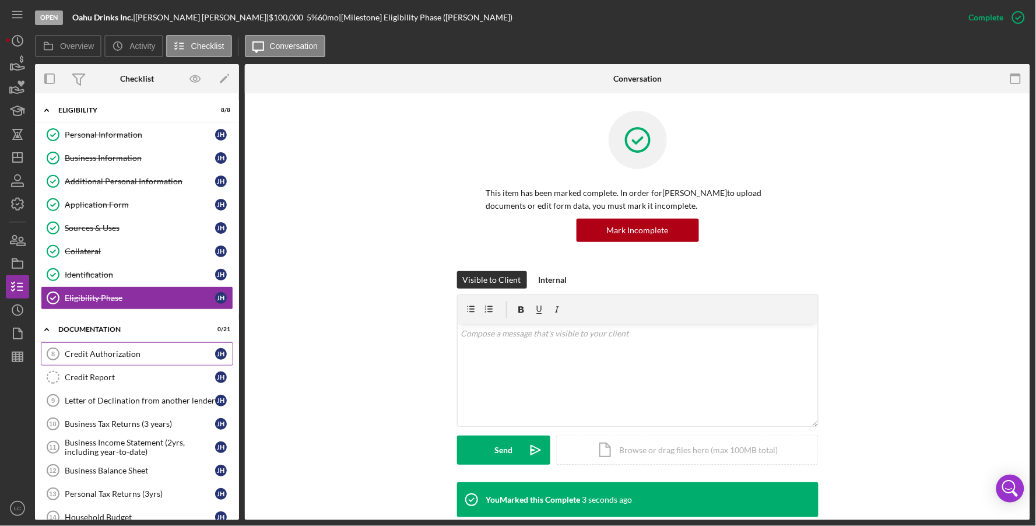
click at [102, 349] on link "Credit Authorization 8 Credit Authorization [PERSON_NAME]" at bounding box center [137, 353] width 192 height 23
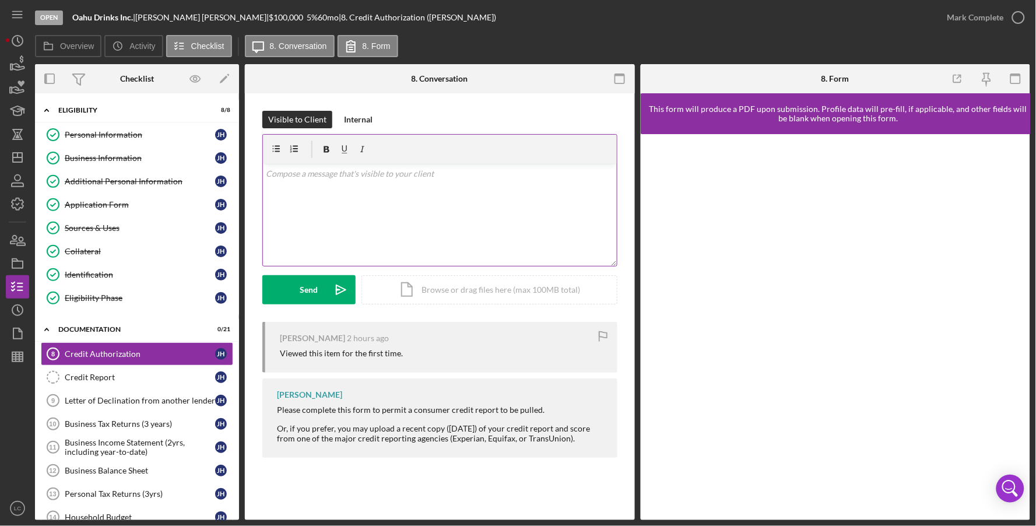
click at [355, 194] on div "v Color teal Color pink Remove color Add row above Add row below Add column bef…" at bounding box center [440, 215] width 354 height 102
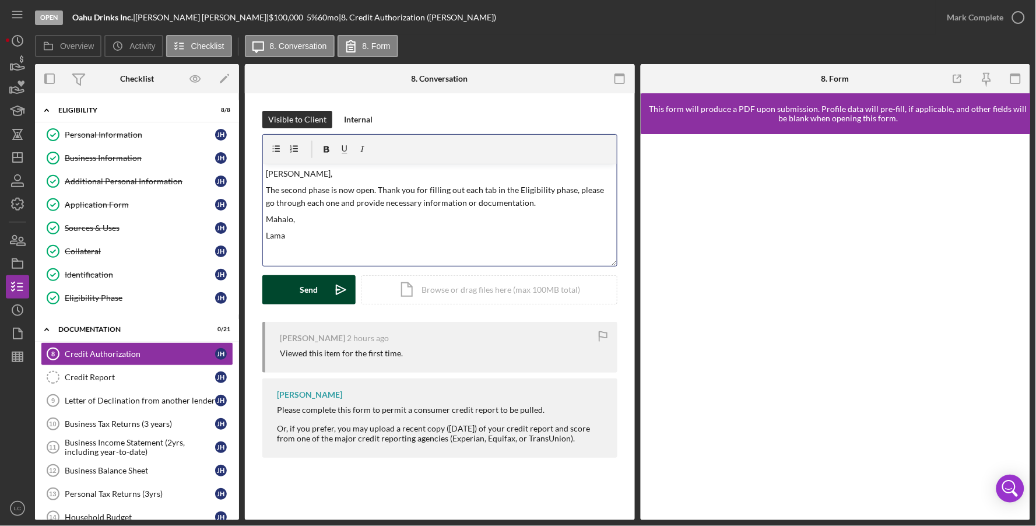
click at [304, 296] on div "Send" at bounding box center [309, 289] width 18 height 29
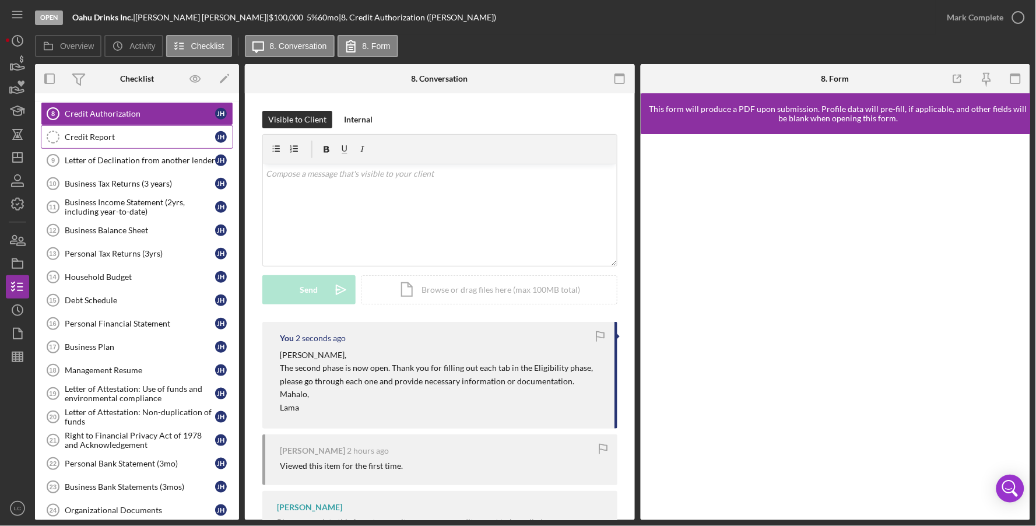
scroll to position [456, 0]
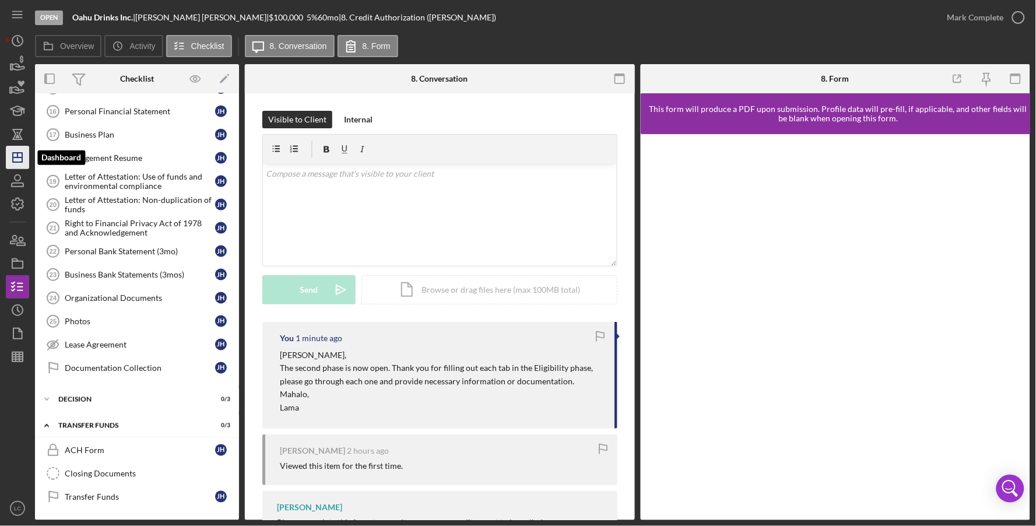
click at [13, 161] on polygon "button" at bounding box center [17, 157] width 9 height 9
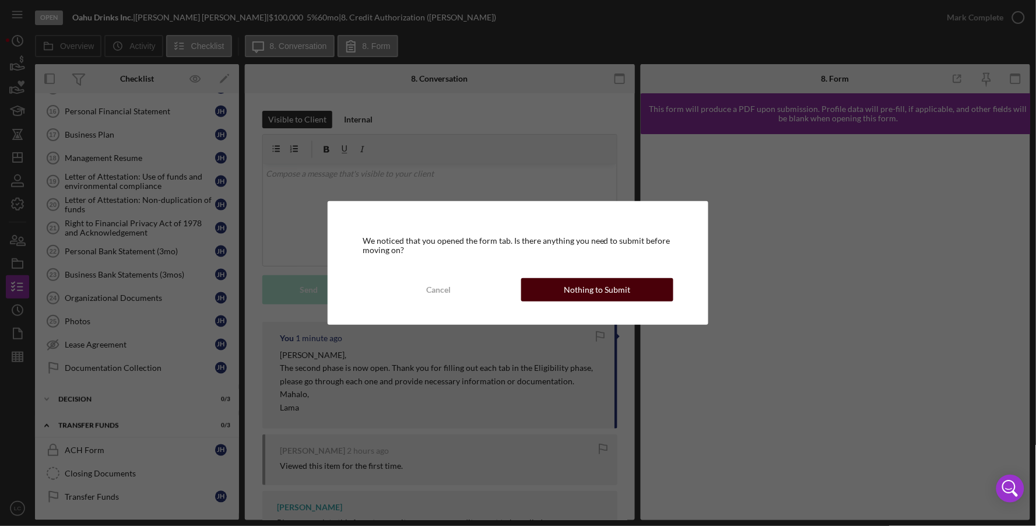
click at [575, 294] on div "Nothing to Submit" at bounding box center [597, 289] width 66 height 23
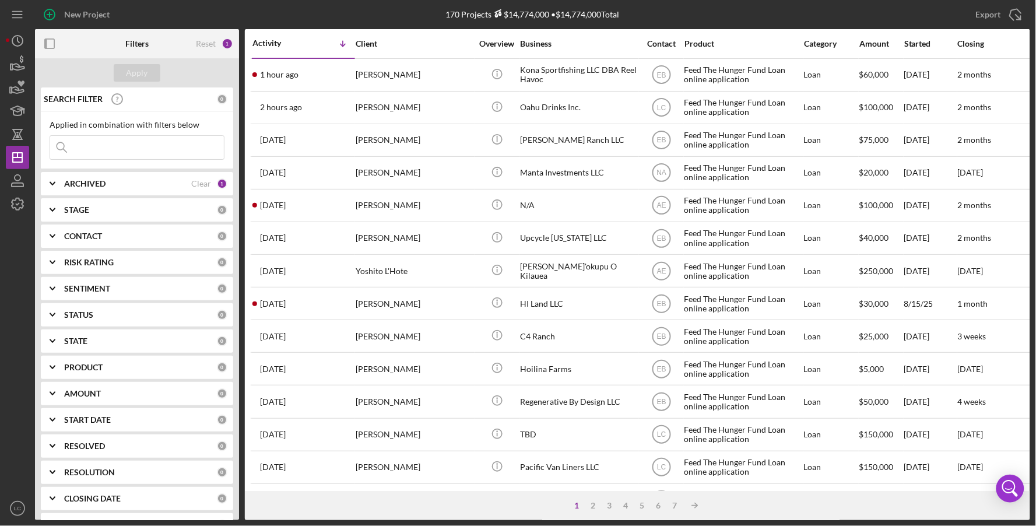
click at [146, 150] on input at bounding box center [137, 147] width 174 height 23
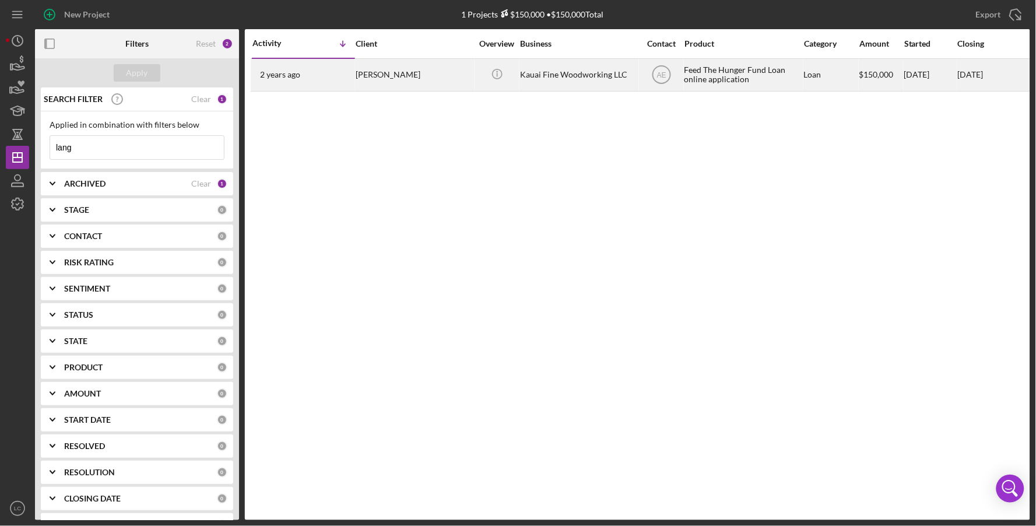
type input "lang"
click at [419, 70] on div "[PERSON_NAME]" at bounding box center [414, 74] width 117 height 31
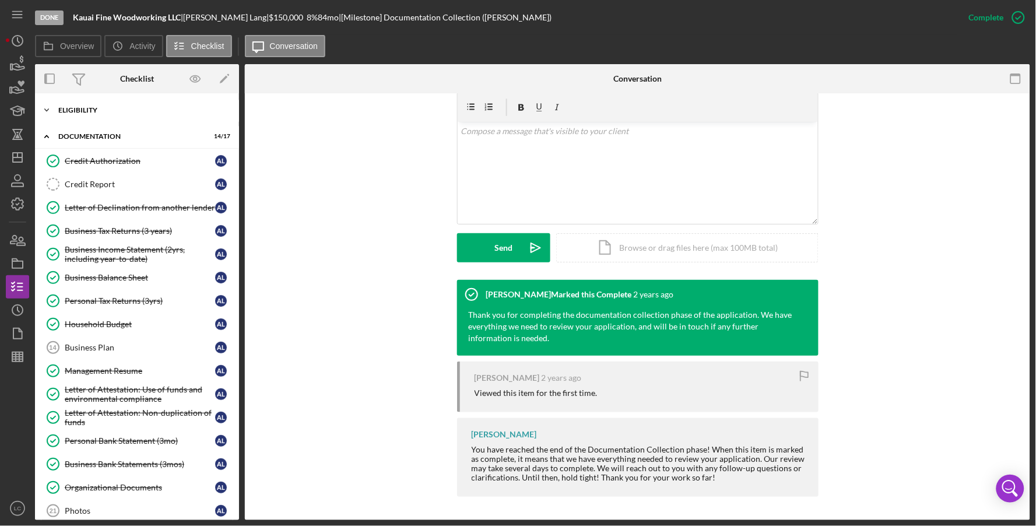
click at [72, 104] on div "Icon/Expander Eligibility 7 / 8" at bounding box center [137, 110] width 204 height 23
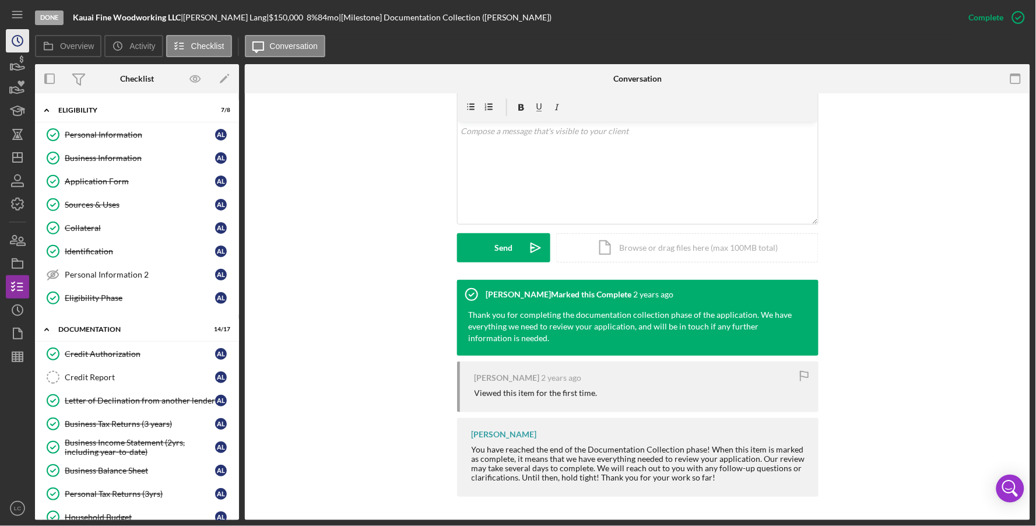
click at [14, 47] on icon "Icon/History" at bounding box center [17, 40] width 29 height 29
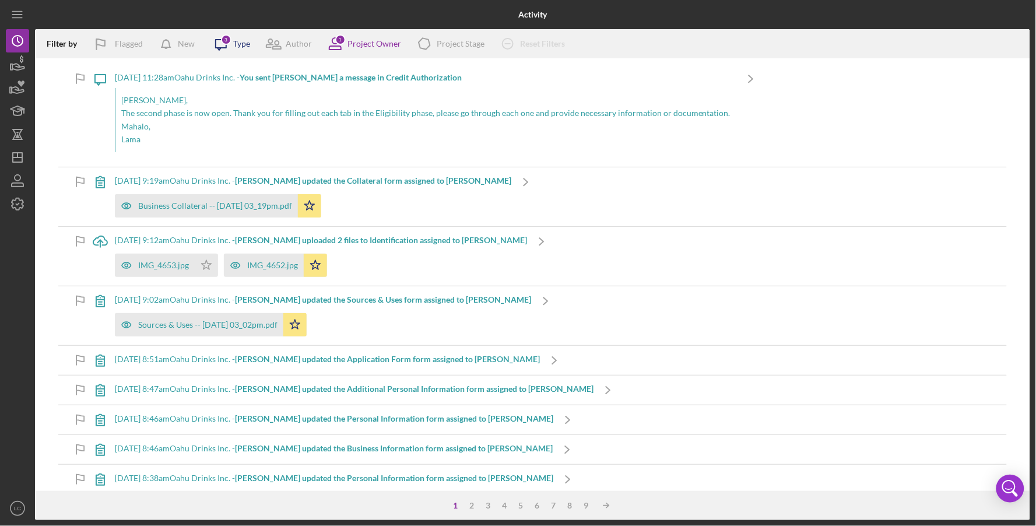
click at [223, 50] on icon "Icon/Message" at bounding box center [220, 43] width 29 height 29
click at [560, 158] on div "[DATE] 11:28am Oahu Drinks Inc. - You sent [PERSON_NAME] a message in Credit Au…" at bounding box center [425, 115] width 621 height 103
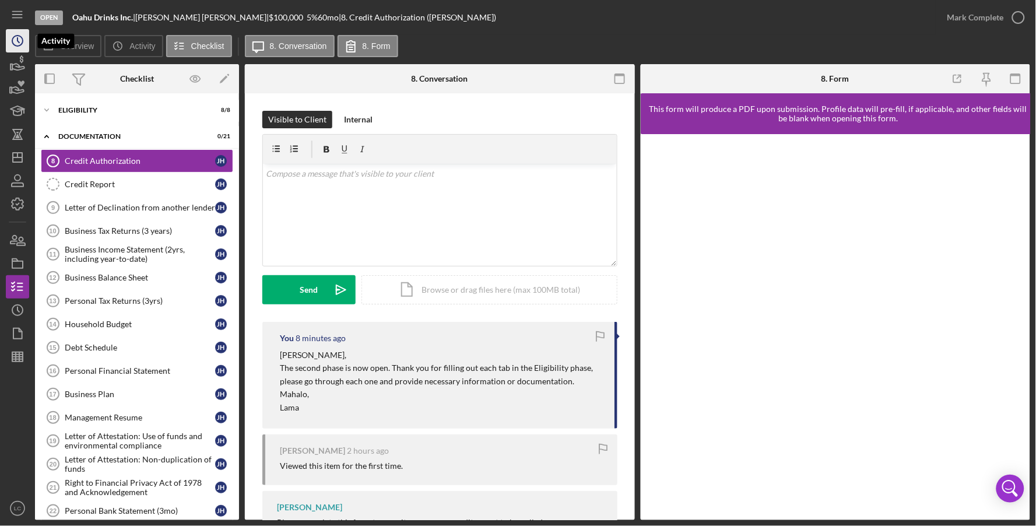
click at [24, 33] on icon "Icon/History" at bounding box center [17, 40] width 29 height 29
